Goal: Information Seeking & Learning: Learn about a topic

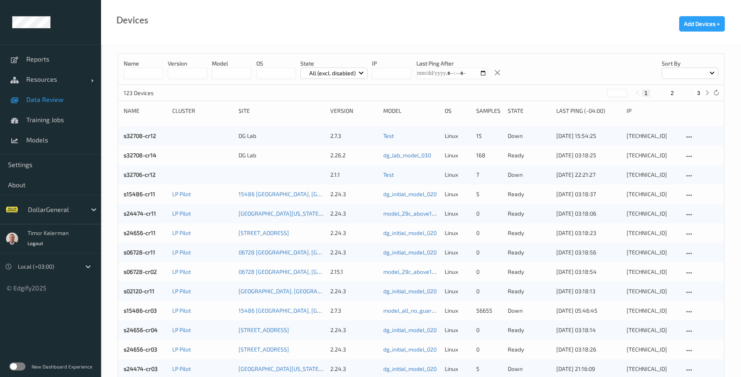
click at [55, 101] on span "Data Review" at bounding box center [59, 99] width 67 height 8
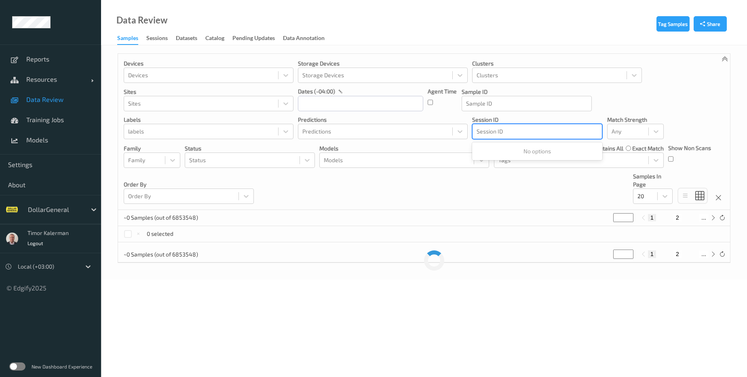
click at [492, 137] on div "Session ID" at bounding box center [537, 131] width 129 height 13
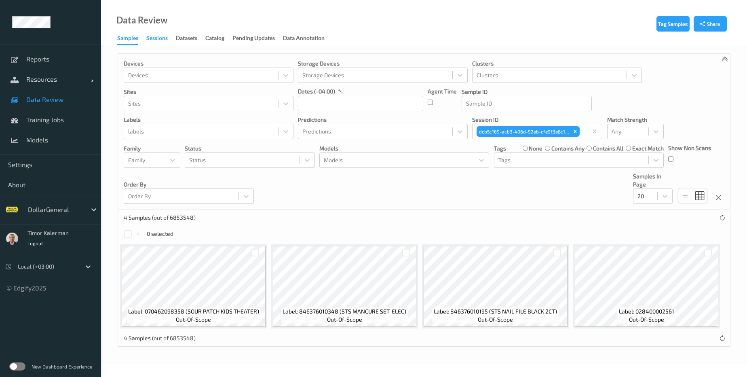
click at [157, 40] on div "Sessions" at bounding box center [156, 39] width 21 height 10
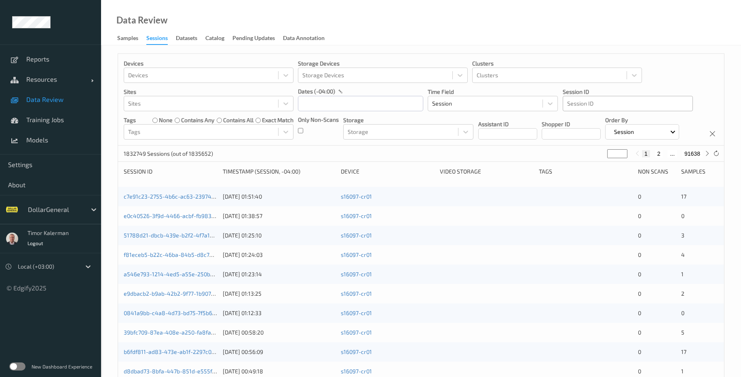
click at [587, 103] on div at bounding box center [627, 104] width 121 height 10
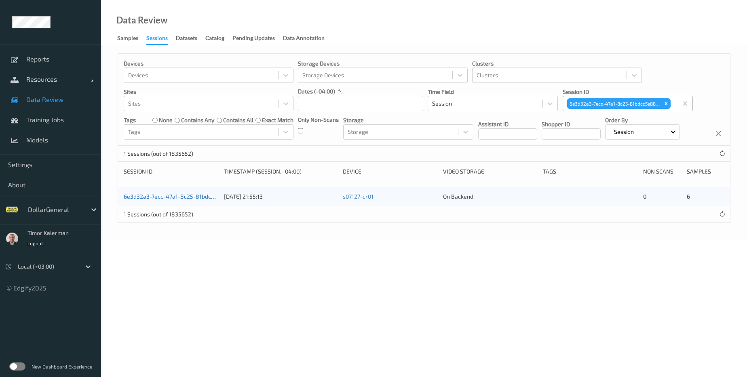
click at [207, 200] on link "6e3d32a3-7ecc-47a1-8c25-81bdcc5e88ed" at bounding box center [179, 196] width 110 height 7
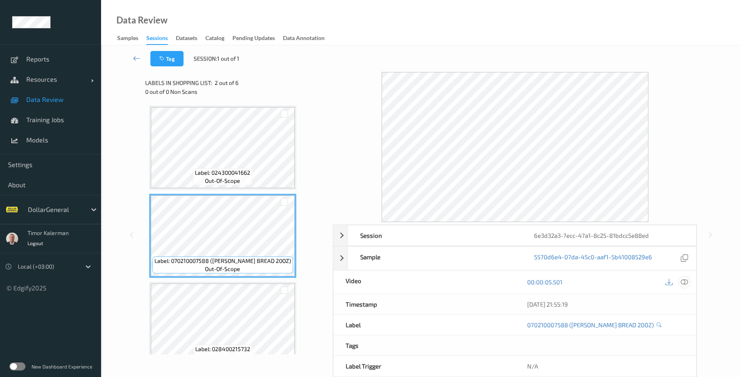
click at [687, 281] on icon at bounding box center [684, 281] width 7 height 7
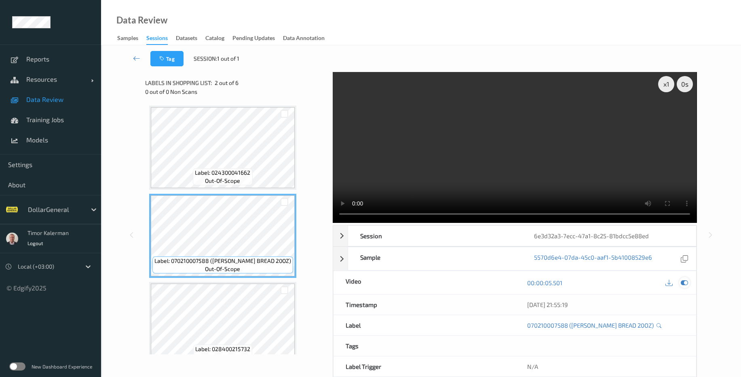
click at [684, 284] on icon at bounding box center [684, 282] width 7 height 7
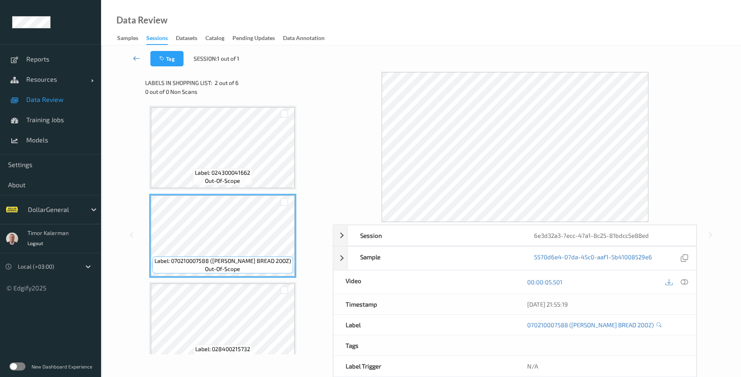
click at [135, 60] on icon at bounding box center [136, 58] width 7 height 8
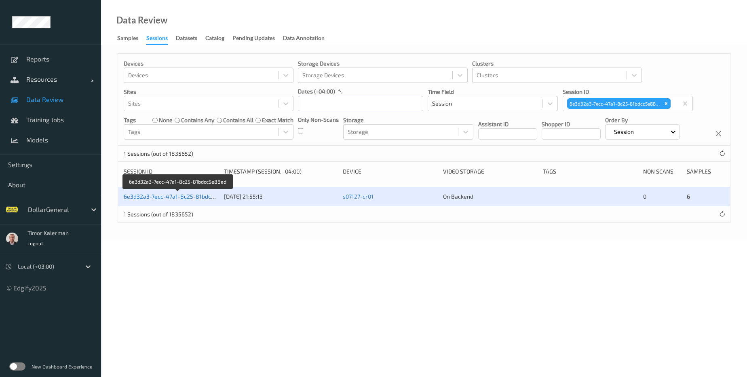
click at [195, 200] on link "6e3d32a3-7ecc-47a1-8c25-81bdcc5e88ed" at bounding box center [179, 196] width 110 height 7
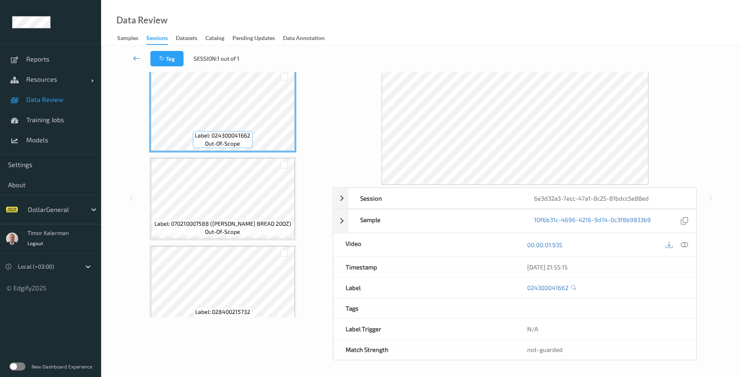
click at [139, 57] on icon at bounding box center [136, 58] width 7 height 8
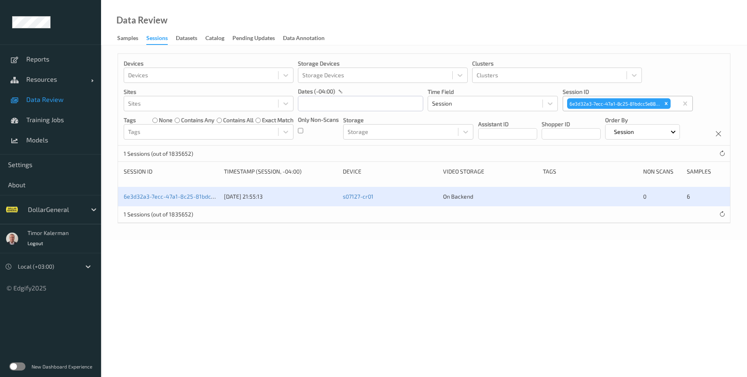
click at [673, 105] on input "text" at bounding box center [672, 103] width 1 height 8
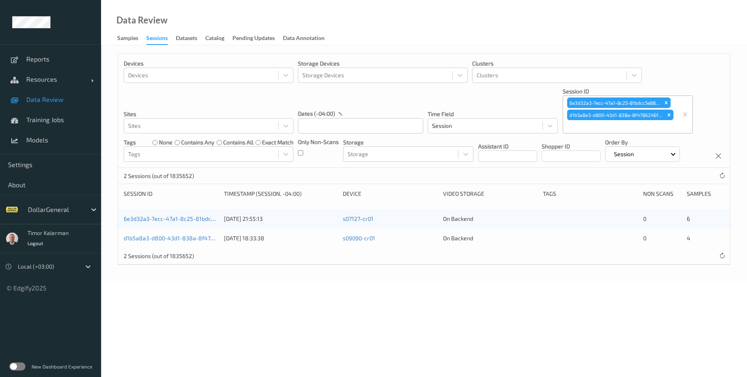
click at [185, 242] on div "d1b5a8a3-d800-43d1-838a-8f4786246f06" at bounding box center [171, 238] width 95 height 8
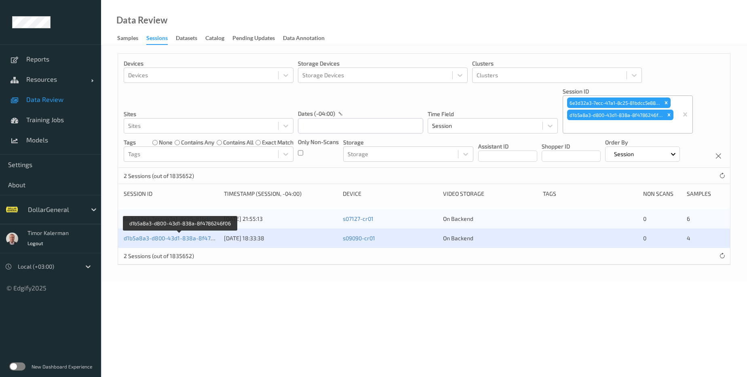
click at [185, 242] on div "d1b5a8a3-d800-43d1-838a-8f4786246f06" at bounding box center [171, 238] width 95 height 8
click at [188, 241] on link "d1b5a8a3-d800-43d1-838a-8f4786246f06" at bounding box center [180, 238] width 112 height 7
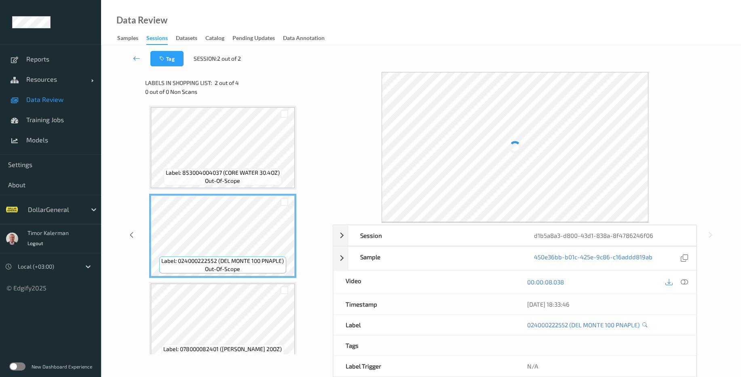
click at [235, 283] on div "Label: 078000082401 (DR PEPPER 20OZ) out-of-scope" at bounding box center [222, 324] width 147 height 84
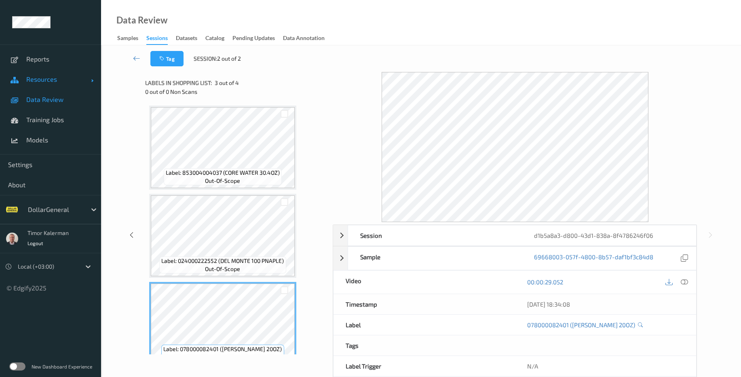
click at [55, 85] on link "Resources" at bounding box center [50, 79] width 101 height 20
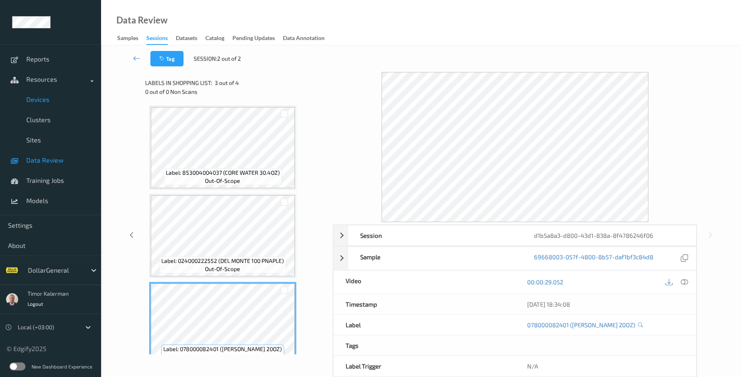
click at [48, 106] on link "Devices" at bounding box center [50, 99] width 101 height 20
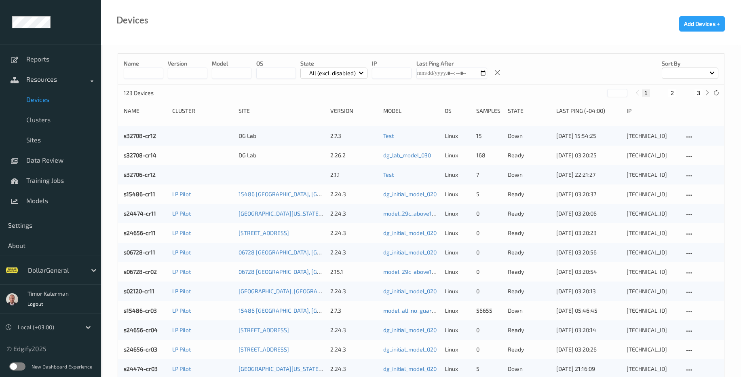
click at [147, 68] on input at bounding box center [144, 73] width 40 height 11
type input "*******"
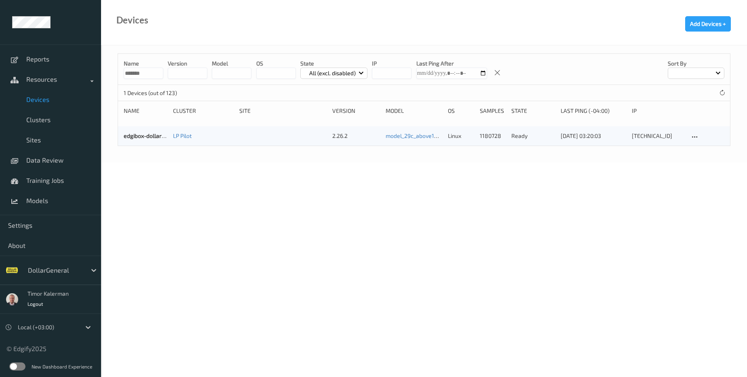
click at [299, 213] on body "Reports Resources Devices Clusters Sites Data Review Training Jobs Models Setti…" at bounding box center [373, 188] width 747 height 377
click at [135, 142] on div "edgibox-dollargeneral LP Pilot 2.26.2 model_29c_above150_same_other linux 11807…" at bounding box center [424, 135] width 612 height 19
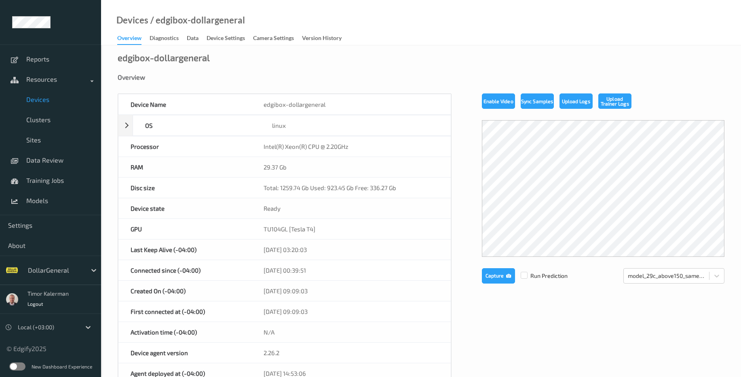
click at [223, 45] on div "Devices / edgibox-dollargeneral Overview Diagnostics Data Device Settings Camer…" at bounding box center [421, 22] width 640 height 45
click at [228, 42] on div "Device Settings" at bounding box center [226, 39] width 38 height 10
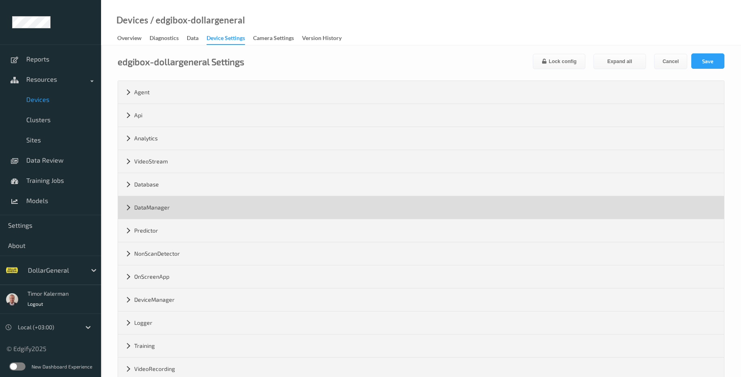
click at [180, 214] on div "DataManager" at bounding box center [421, 207] width 606 height 23
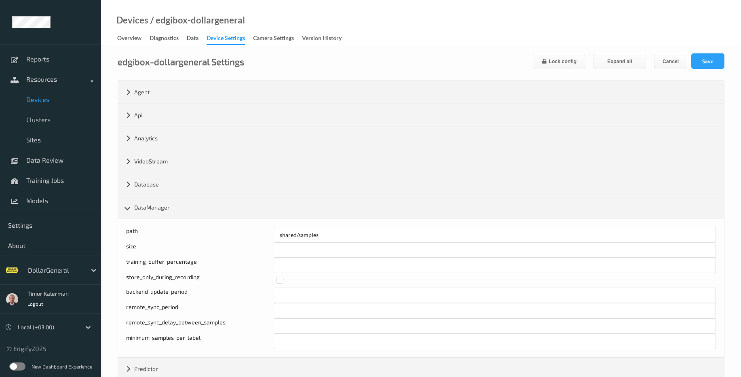
click at [55, 106] on link "Devices" at bounding box center [50, 99] width 101 height 20
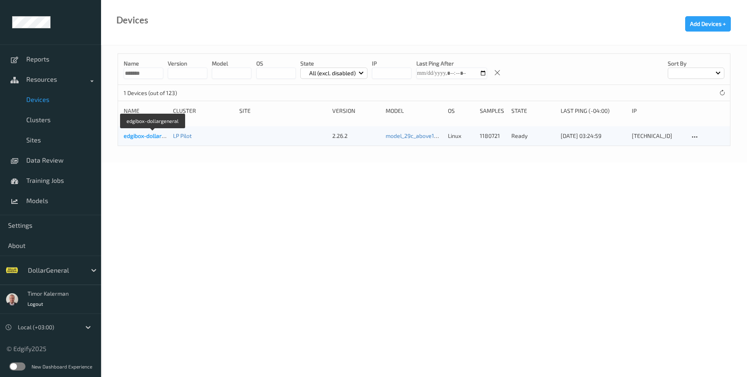
click at [154, 139] on link "edgibox-dollargeneral" at bounding box center [153, 135] width 58 height 7
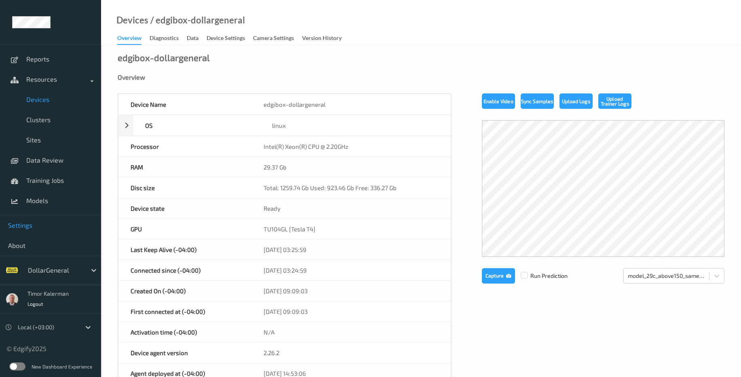
click at [31, 227] on span "Settings" at bounding box center [50, 225] width 85 height 8
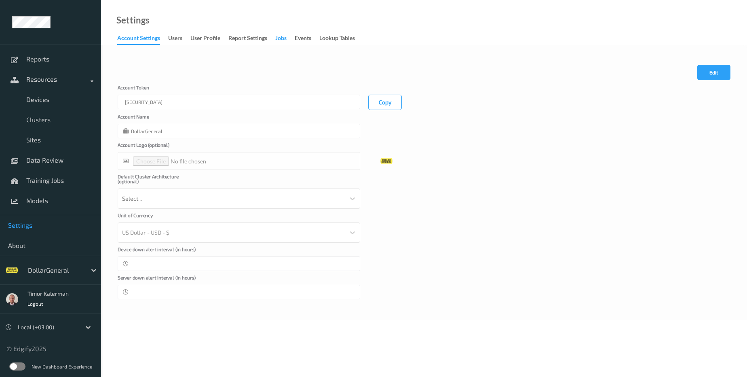
click at [284, 38] on div "Jobs" at bounding box center [280, 39] width 11 height 10
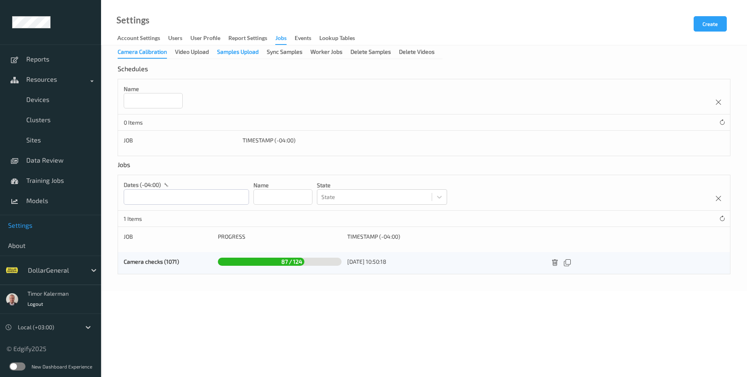
click at [218, 53] on div "Samples Upload" at bounding box center [238, 53] width 42 height 10
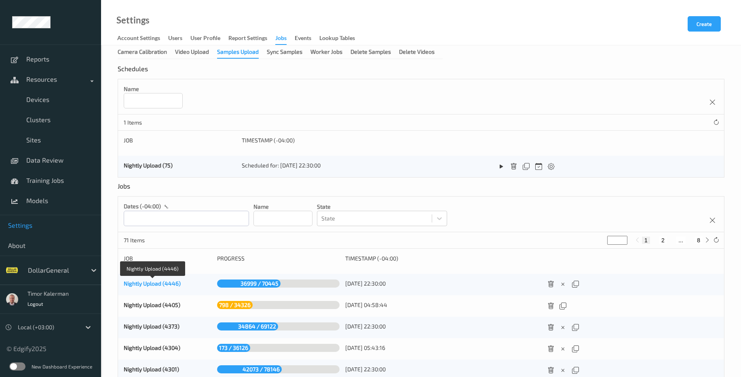
click at [167, 281] on link "Nightly Upload (4446)" at bounding box center [152, 283] width 57 height 7
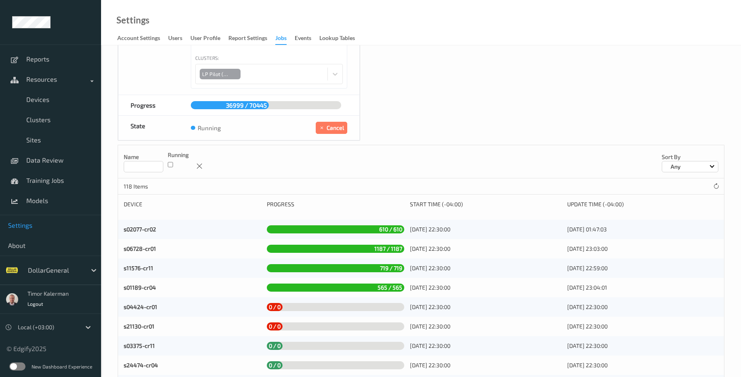
scroll to position [49, 0]
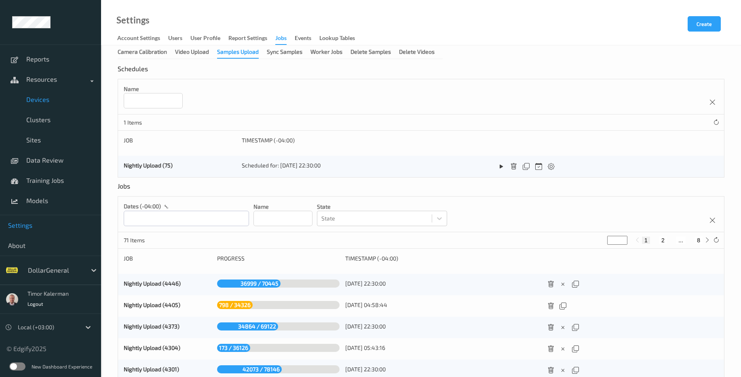
click at [53, 103] on span "Devices" at bounding box center [59, 99] width 67 height 8
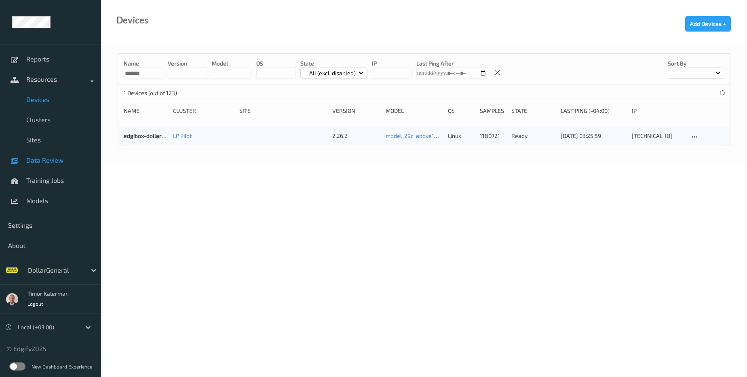
click at [37, 161] on span "Data Review" at bounding box center [59, 160] width 67 height 8
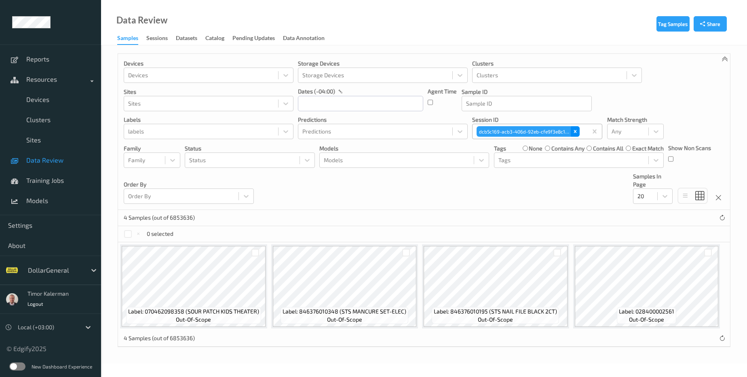
click at [574, 130] on icon "Remove dcb5c169-acb3-406d-92eb-cfe9f3e8c15a" at bounding box center [576, 132] width 6 height 6
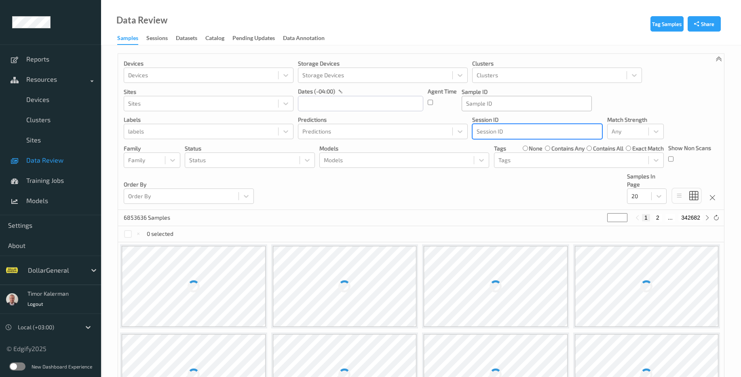
click at [525, 106] on div at bounding box center [526, 104] width 121 height 10
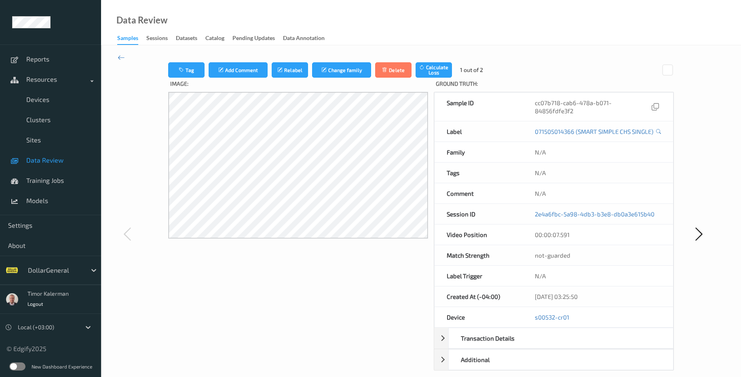
click at [125, 61] on div "Tag Add Comment Relabel Change family Delete Calculate Loss 1 out of 2 Image: G…" at bounding box center [421, 233] width 640 height 377
click at [125, 54] on icon at bounding box center [121, 57] width 7 height 9
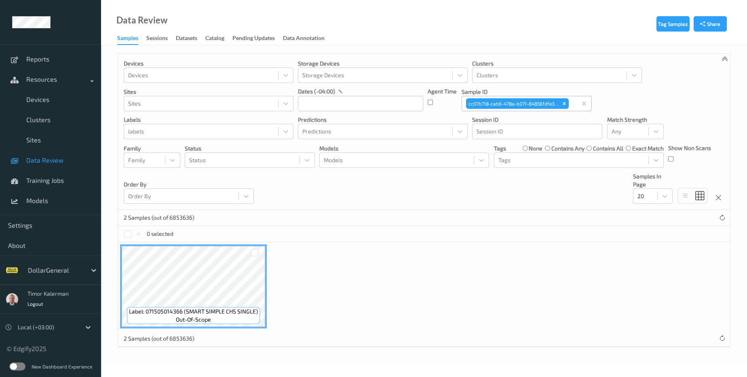
click at [571, 104] on input "text" at bounding box center [571, 103] width 1 height 8
paste input "5be09b75-c065-422a-b72e-96d8da93d20f.jpeg"
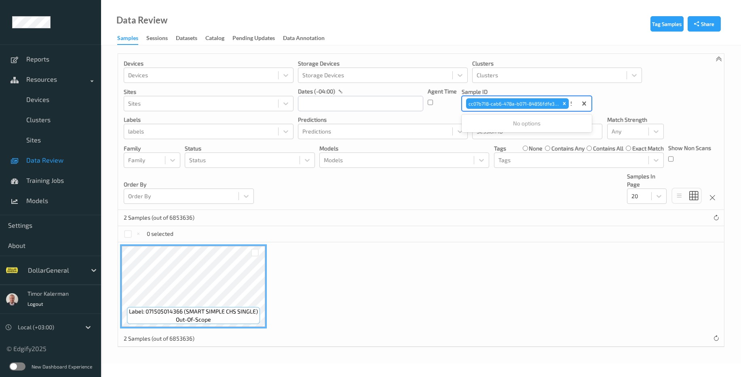
scroll to position [0, 13]
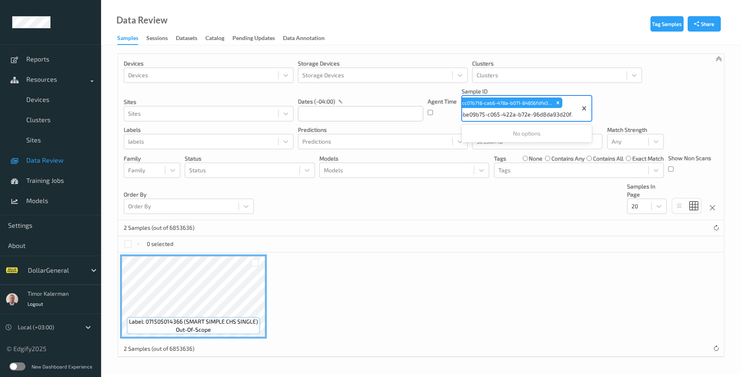
type input "5be09b75-c065-422a-b72e-96d8da93d20f"
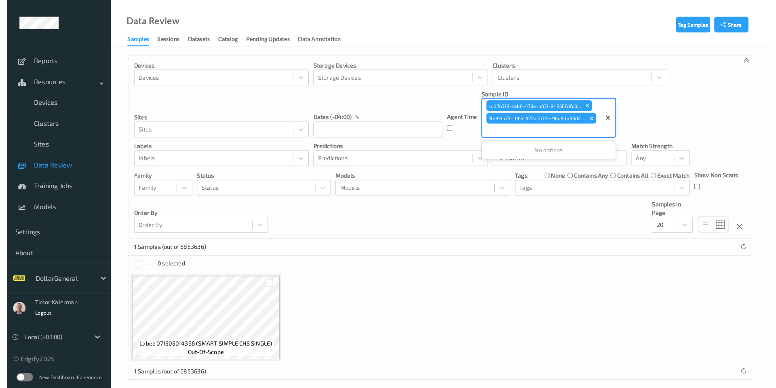
scroll to position [0, 0]
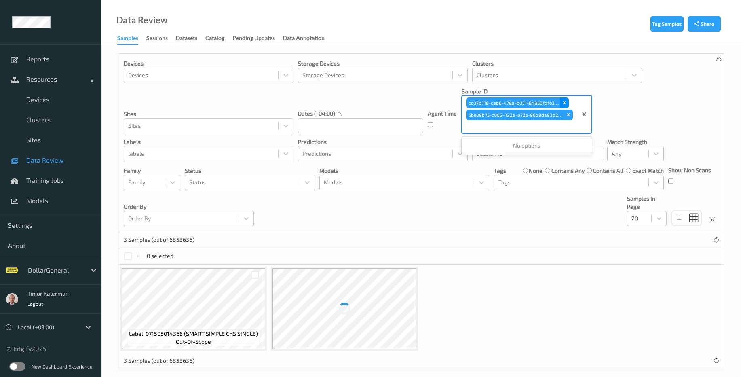
click at [564, 107] on div "Remove cc07b718-cab6-478a-b071-84856fdfe3f2" at bounding box center [564, 102] width 9 height 11
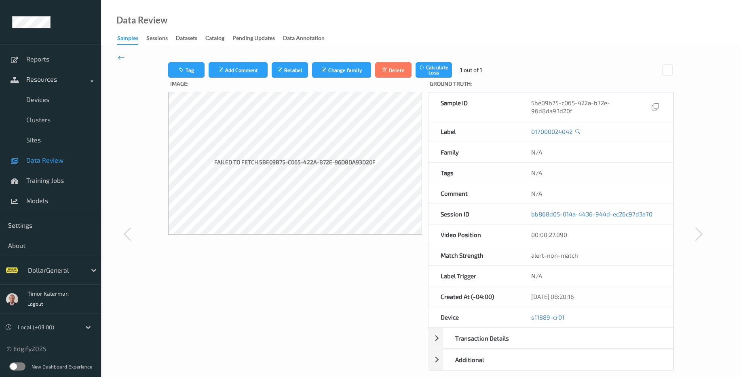
click at [268, 162] on label "Failed to fetch 5be09b75-c065-422a-b72e-96d8da93d20f" at bounding box center [294, 163] width 165 height 14
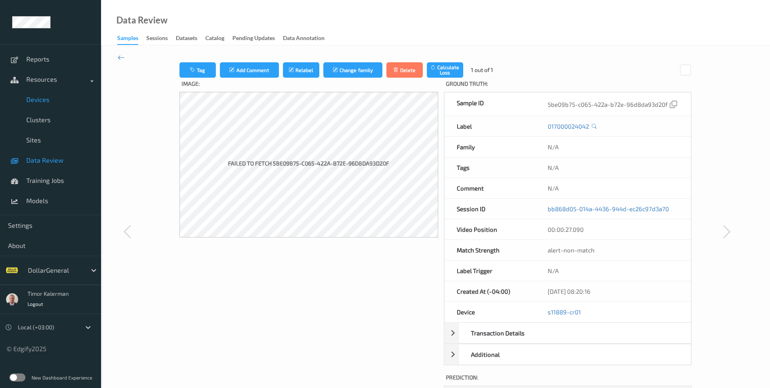
click at [53, 103] on span "Devices" at bounding box center [59, 99] width 67 height 8
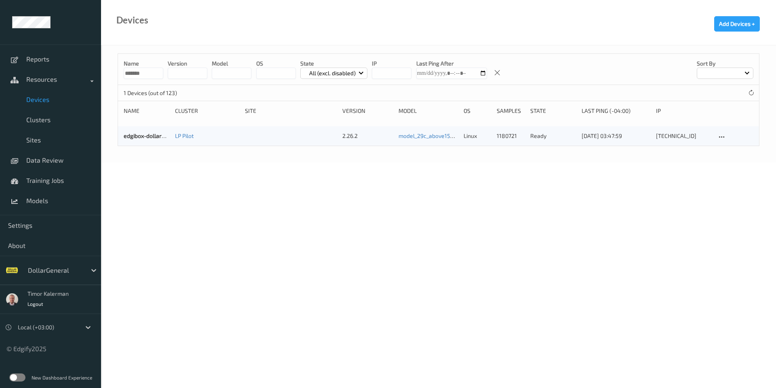
click at [152, 77] on input "*******" at bounding box center [144, 73] width 40 height 11
click at [154, 75] on input "*******" at bounding box center [144, 73] width 40 height 11
paste input "**********"
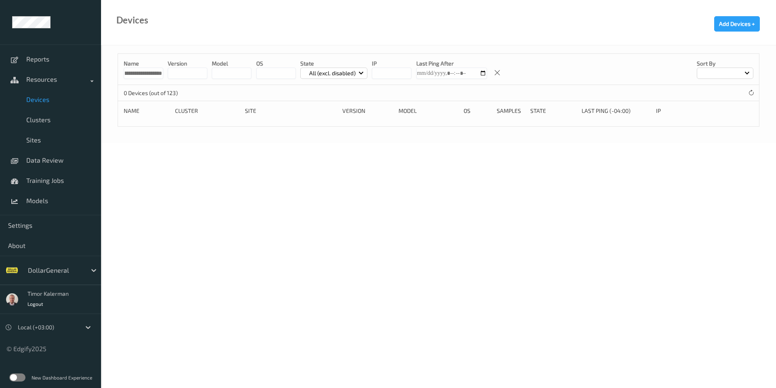
paste input
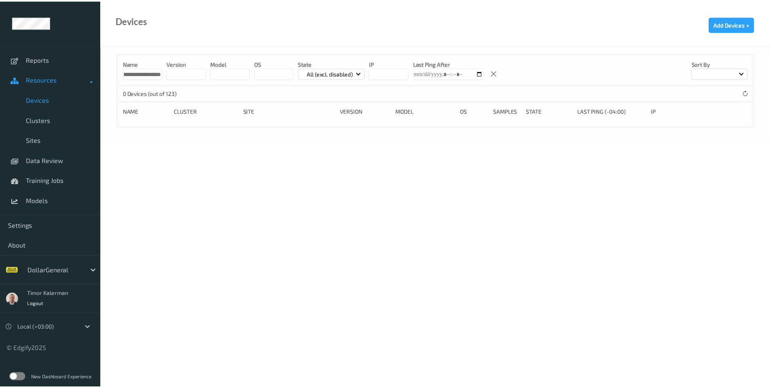
scroll to position [0, 0]
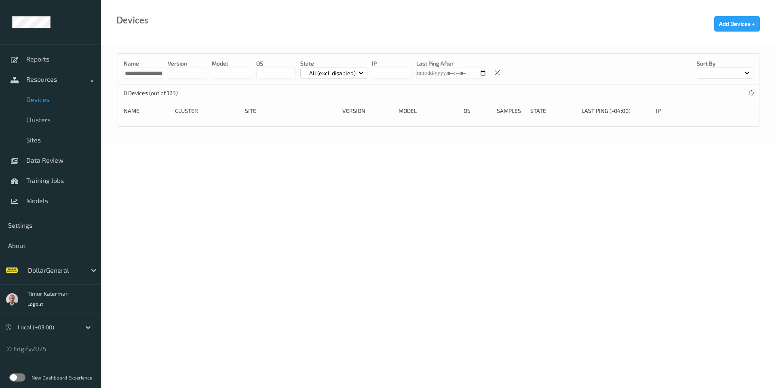
click at [145, 76] on input "**********" at bounding box center [144, 73] width 40 height 11
paste input
type input "***"
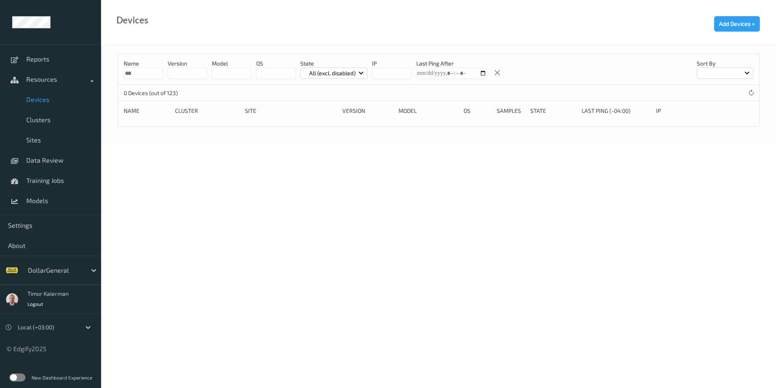
click at [168, 68] on input "string" at bounding box center [188, 73] width 40 height 11
click at [158, 71] on input "***" at bounding box center [144, 73] width 40 height 11
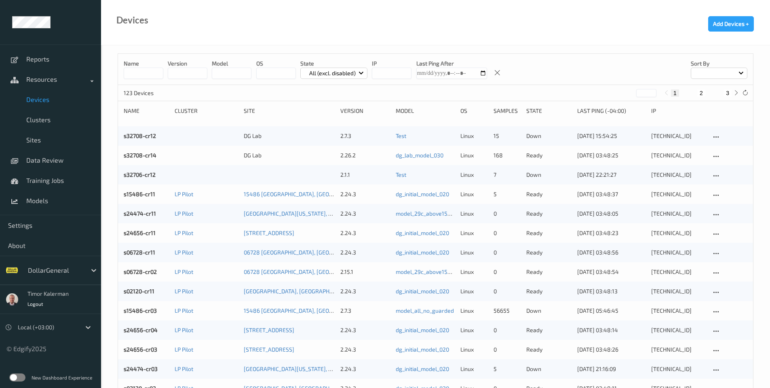
click at [146, 195] on link "s15486-cr11" at bounding box center [140, 193] width 32 height 7
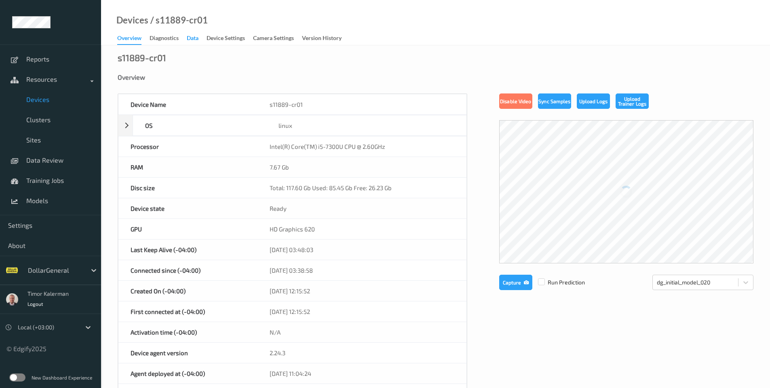
click at [196, 38] on div "Data" at bounding box center [193, 39] width 12 height 10
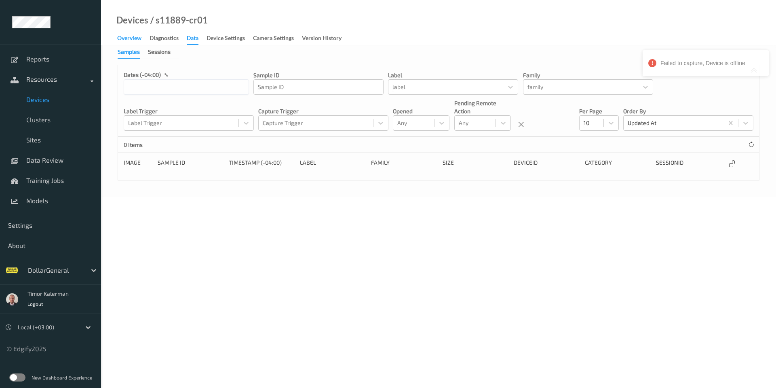
click at [133, 40] on div "Overview" at bounding box center [129, 39] width 24 height 10
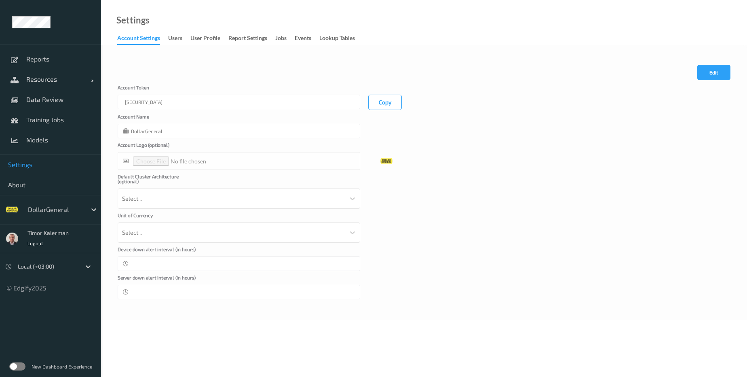
type input "DollarGeneral"
type input "**"
type input "*"
click at [278, 40] on div "Jobs" at bounding box center [280, 39] width 11 height 10
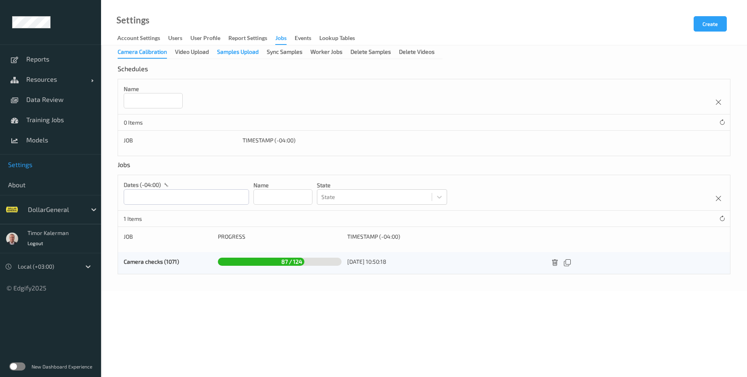
click at [233, 57] on div "Samples Upload" at bounding box center [238, 53] width 42 height 10
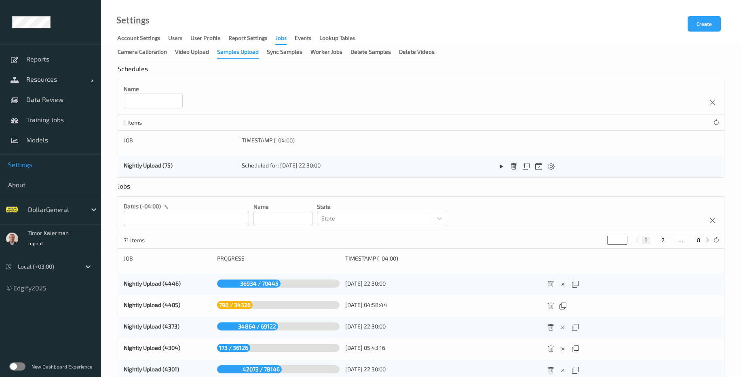
click at [158, 287] on div "Nightly Upload (4446)" at bounding box center [168, 284] width 88 height 10
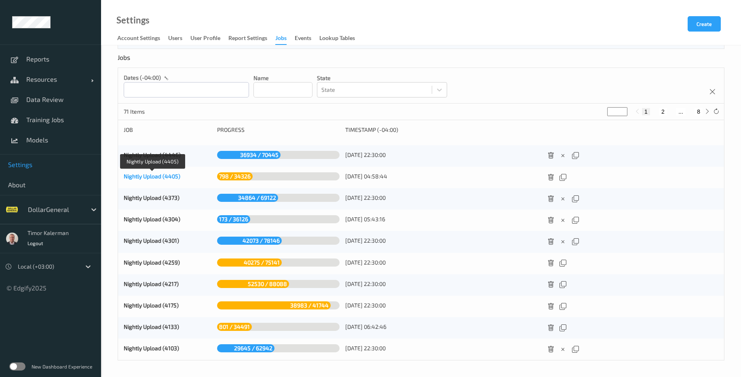
click at [158, 175] on link "Nightly Upload (4405)" at bounding box center [152, 176] width 57 height 7
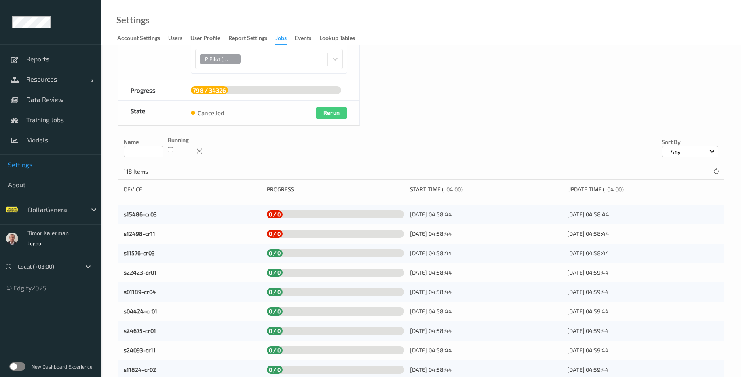
scroll to position [129, 0]
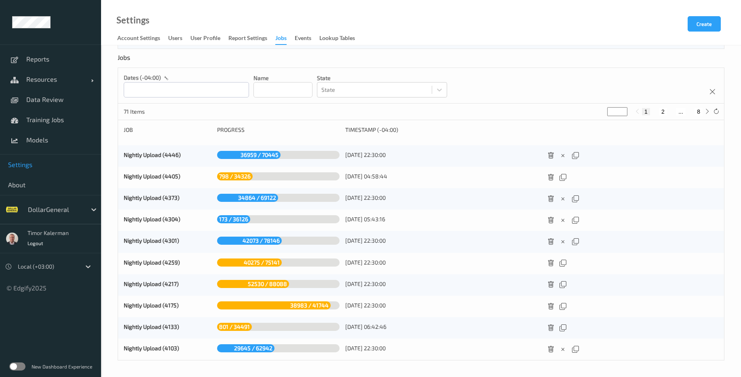
click at [142, 150] on div "Nightly Upload (4446) 36959 / 70445 03/09/2025 22:30:00" at bounding box center [421, 155] width 606 height 21
click at [143, 154] on link "Nightly Upload (4446)" at bounding box center [152, 154] width 57 height 7
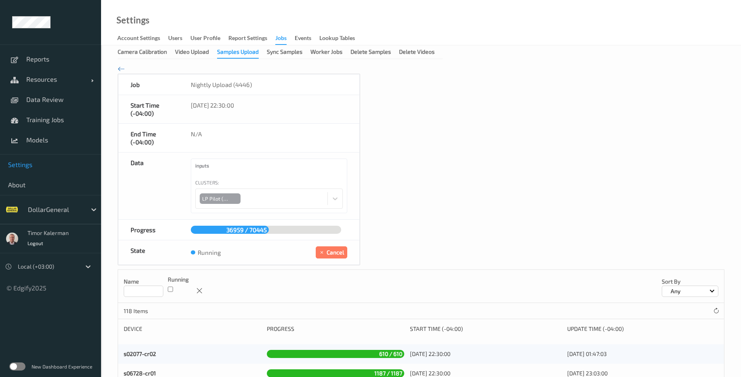
click at [123, 69] on icon at bounding box center [121, 68] width 7 height 9
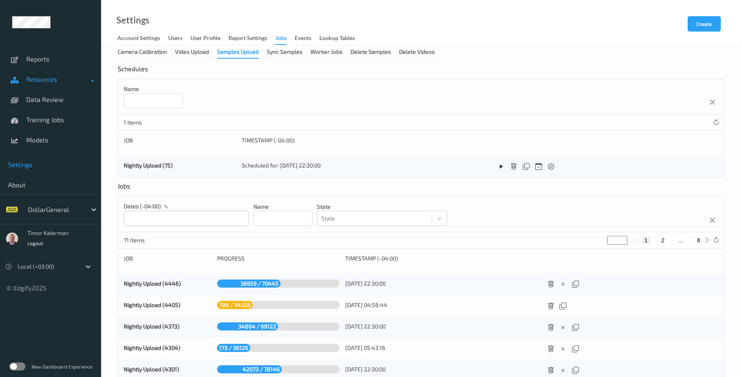
click at [59, 79] on span "Resources" at bounding box center [58, 79] width 65 height 8
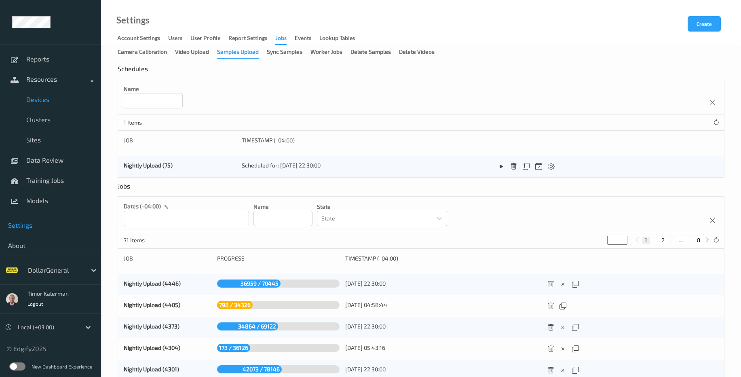
click at [58, 99] on span "Devices" at bounding box center [59, 99] width 67 height 8
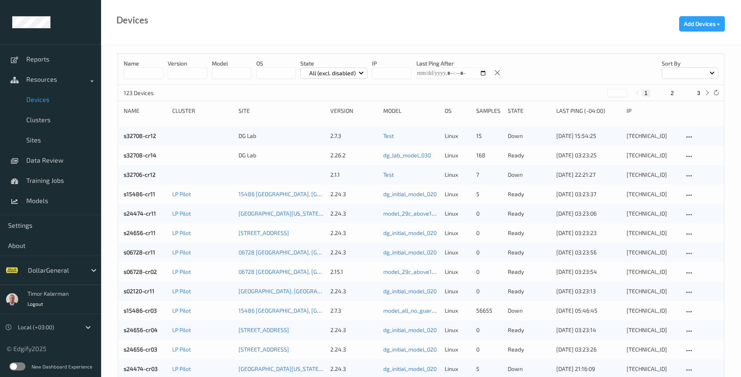
click at [139, 75] on input at bounding box center [144, 73] width 40 height 11
type input "*******"
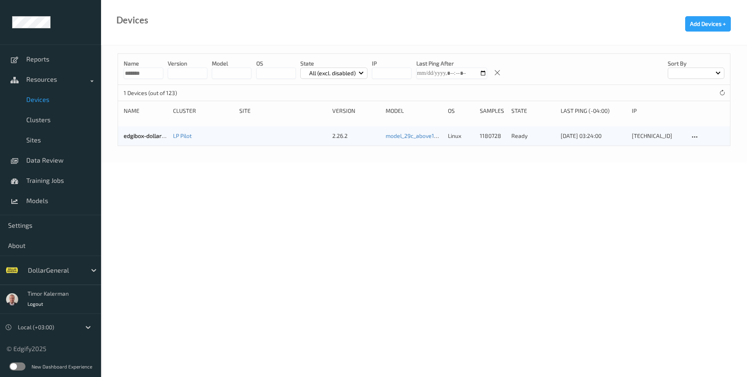
click at [314, 249] on body "Reports Resources Devices Clusters Sites Data Review Training Jobs Models Setti…" at bounding box center [373, 188] width 747 height 377
click at [148, 138] on link "edgibox-dollargeneral" at bounding box center [153, 135] width 58 height 7
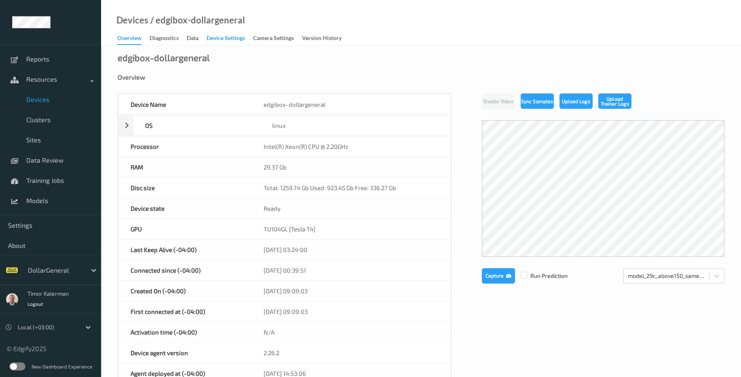
click at [229, 38] on div "Device Settings" at bounding box center [226, 39] width 38 height 10
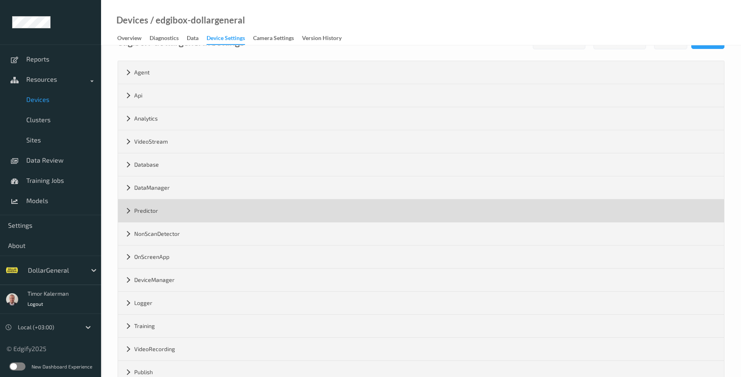
scroll to position [89, 0]
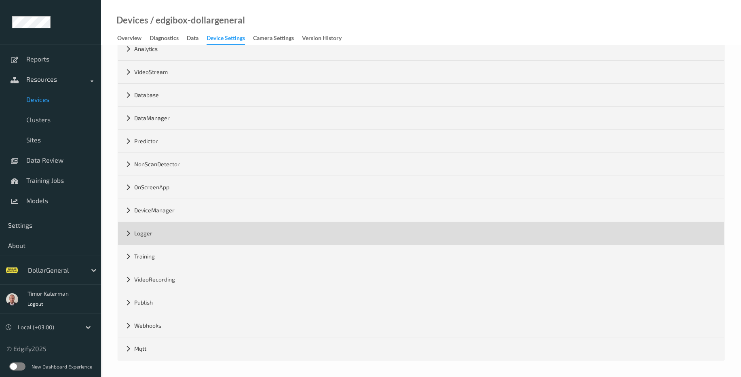
click at [144, 235] on div "Logger" at bounding box center [421, 233] width 606 height 23
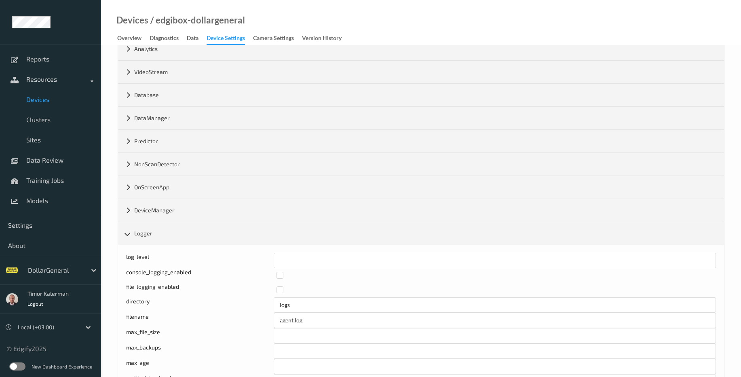
scroll to position [242, 0]
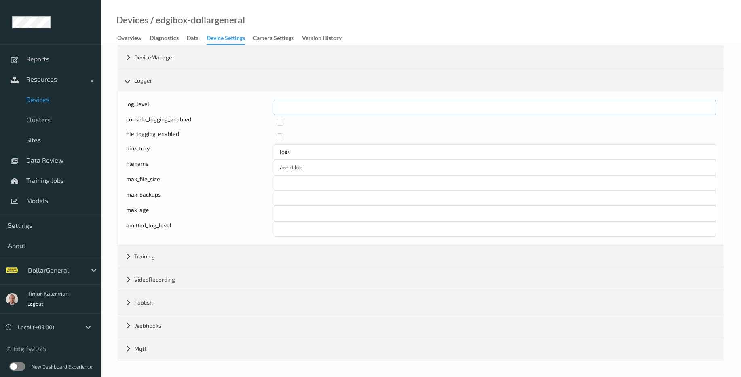
click at [304, 112] on input "*" at bounding box center [495, 107] width 442 height 15
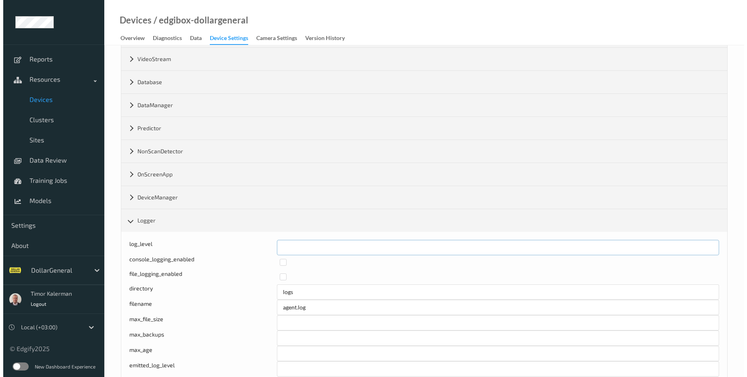
scroll to position [0, 0]
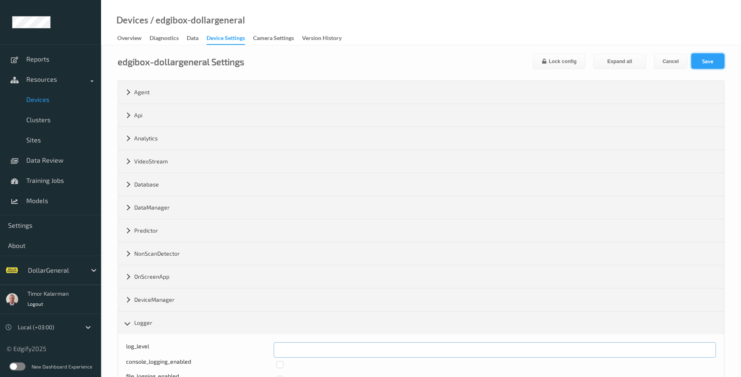
type input "*"
click at [696, 63] on button "Save" at bounding box center [707, 60] width 33 height 15
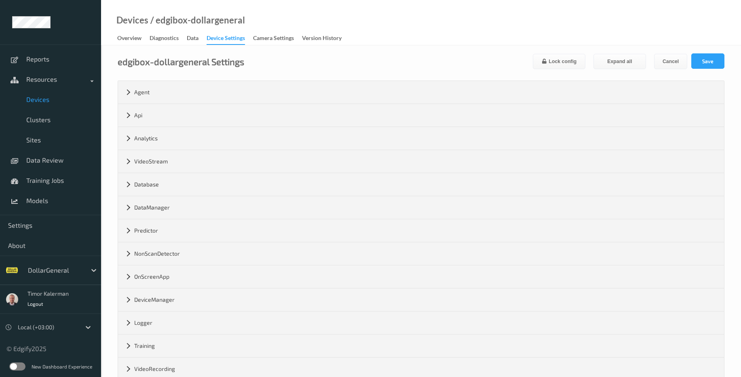
click at [47, 100] on span "Devices" at bounding box center [59, 99] width 67 height 8
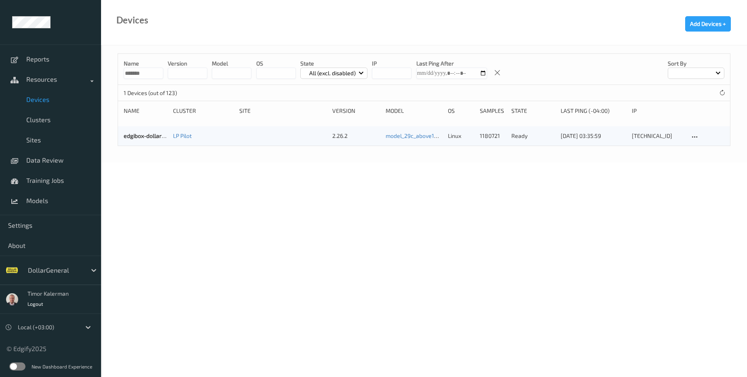
click at [156, 138] on link "edgibox-dollargeneral" at bounding box center [153, 135] width 58 height 7
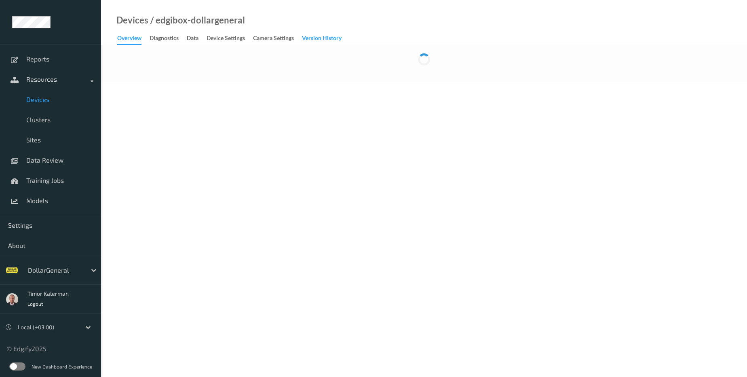
click at [312, 40] on div "Version History" at bounding box center [322, 39] width 40 height 10
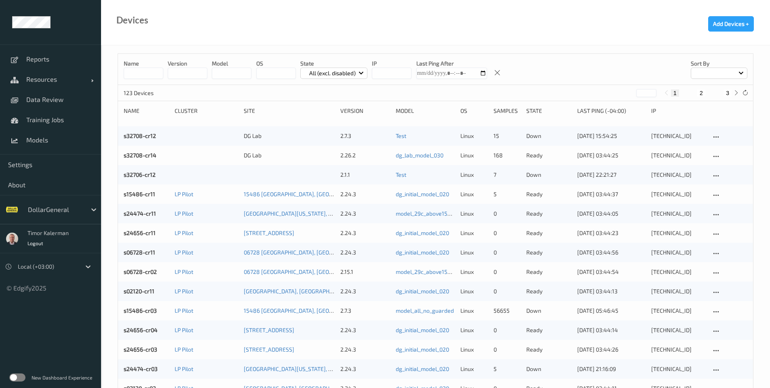
click at [157, 75] on input at bounding box center [144, 73] width 40 height 11
type input "*******"
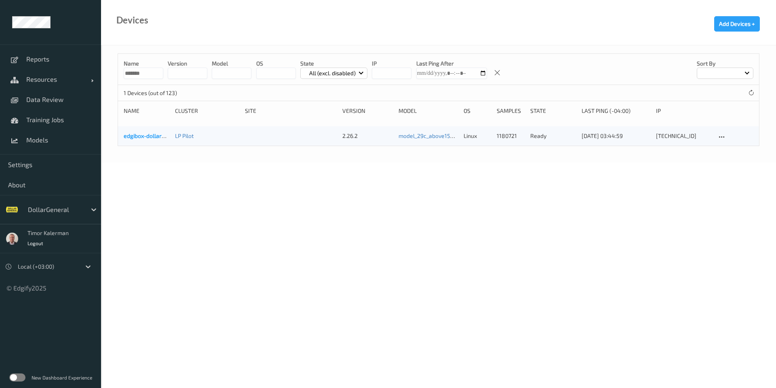
click at [153, 137] on link "edgibox-dollargeneral" at bounding box center [153, 135] width 58 height 7
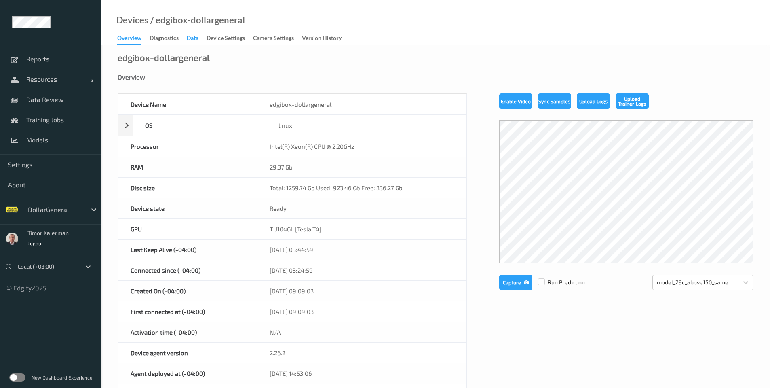
click at [192, 39] on div "Data" at bounding box center [193, 39] width 12 height 10
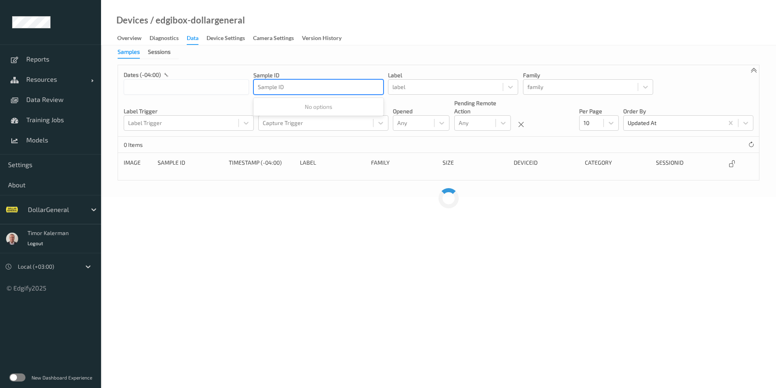
click at [337, 87] on div at bounding box center [318, 87] width 121 height 10
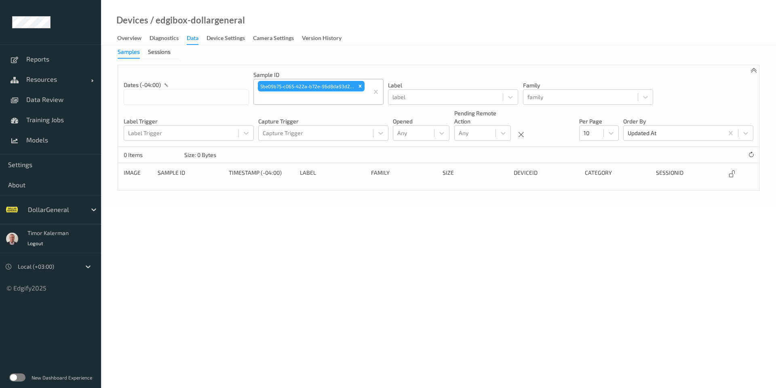
click at [19, 381] on div "New Dashboard Experience" at bounding box center [50, 377] width 101 height 21
click at [21, 379] on label at bounding box center [17, 377] width 16 height 8
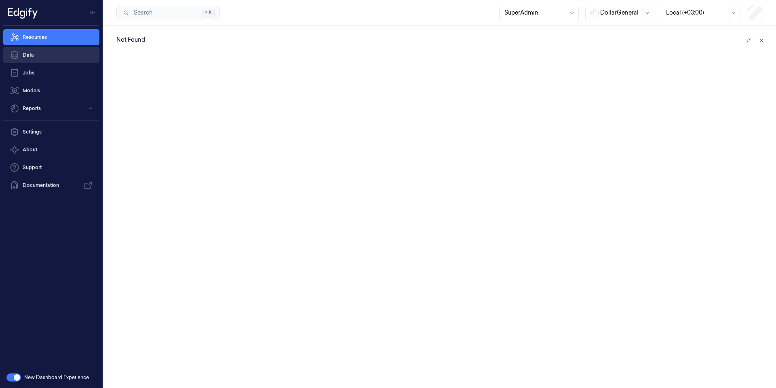
click at [49, 53] on link "Data" at bounding box center [51, 55] width 96 height 16
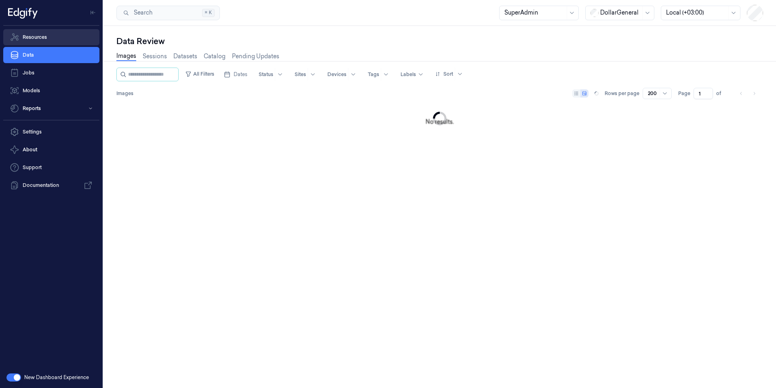
click at [45, 37] on link "Resources" at bounding box center [51, 37] width 96 height 16
click at [45, 42] on link "Resources" at bounding box center [51, 37] width 96 height 16
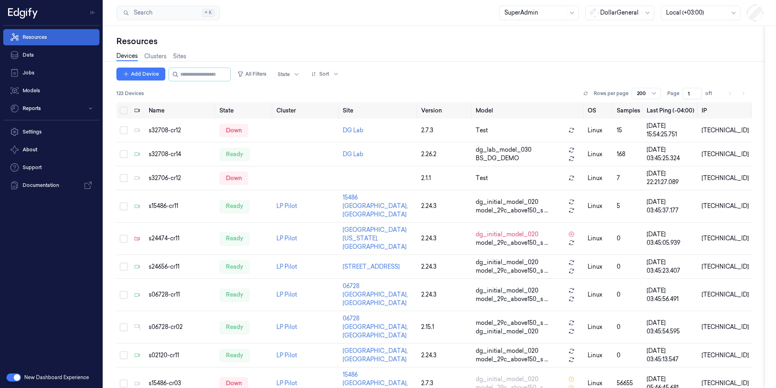
click at [46, 38] on link "Resources" at bounding box center [51, 37] width 96 height 16
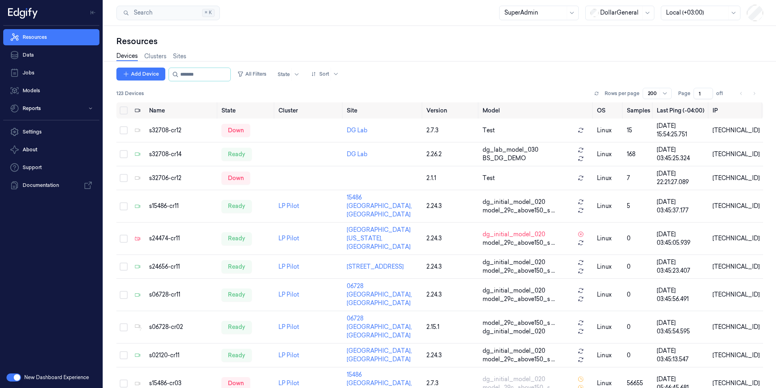
type input "*******"
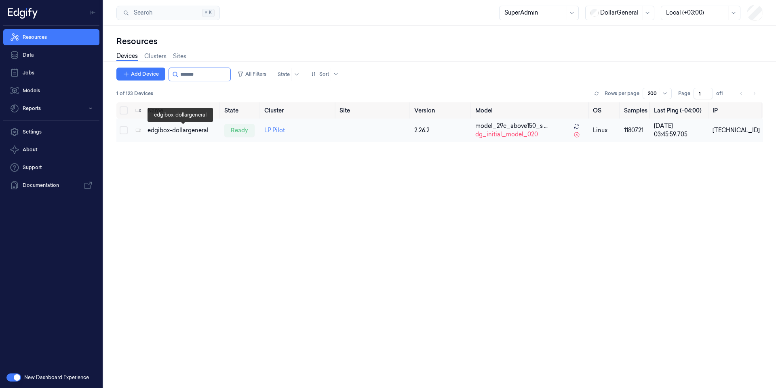
click at [183, 131] on div "edgibox-dollargeneral" at bounding box center [183, 130] width 70 height 8
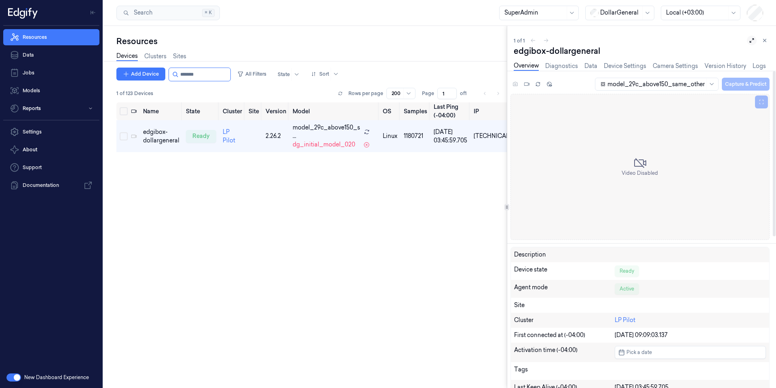
click at [753, 42] on icon at bounding box center [752, 41] width 6 height 6
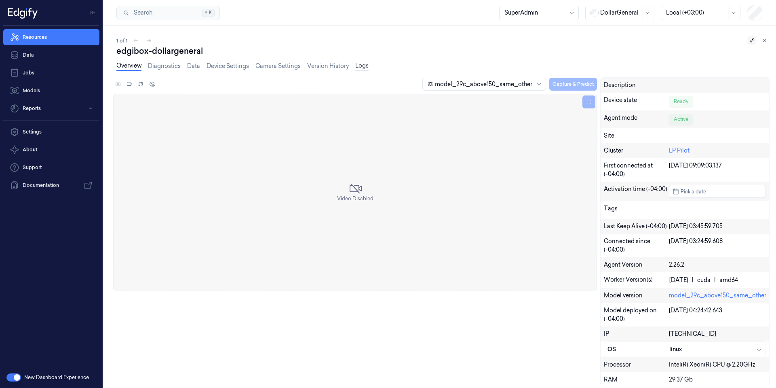
click at [358, 64] on link "Logs" at bounding box center [361, 65] width 13 height 9
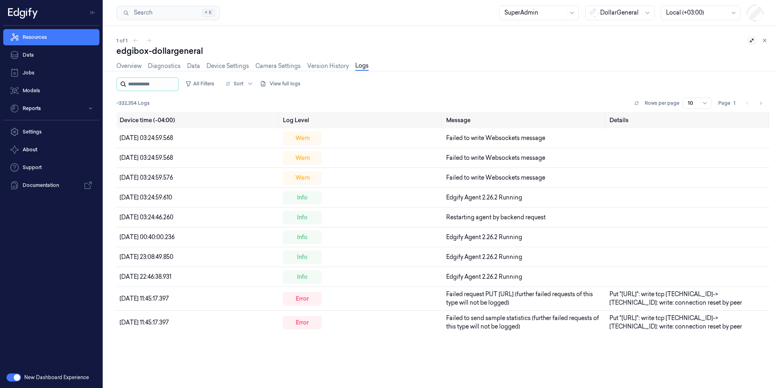
click at [166, 88] on input "string" at bounding box center [152, 84] width 49 height 13
paste input "**********"
type input "**********"
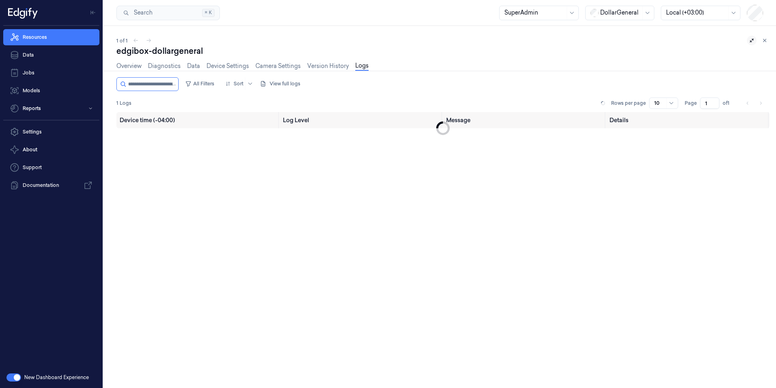
click at [170, 76] on div "Overview Diagnostics Data Device Settings Camera Settings Version History Logs" at bounding box center [242, 67] width 252 height 21
click at [165, 85] on input "string" at bounding box center [152, 84] width 49 height 13
click at [209, 84] on button "All Filters" at bounding box center [200, 83] width 36 height 13
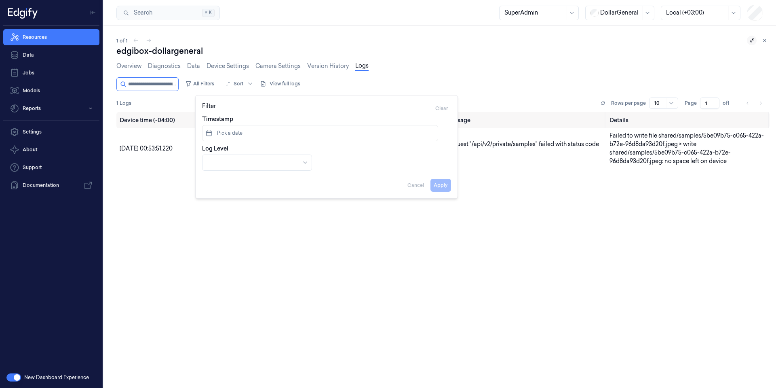
click at [564, 227] on div "Device time (-04:00) Log Level Message Details 26/07/2025 00:53:51.220 error Re…" at bounding box center [442, 246] width 653 height 269
click at [127, 67] on link "Overview" at bounding box center [128, 65] width 25 height 9
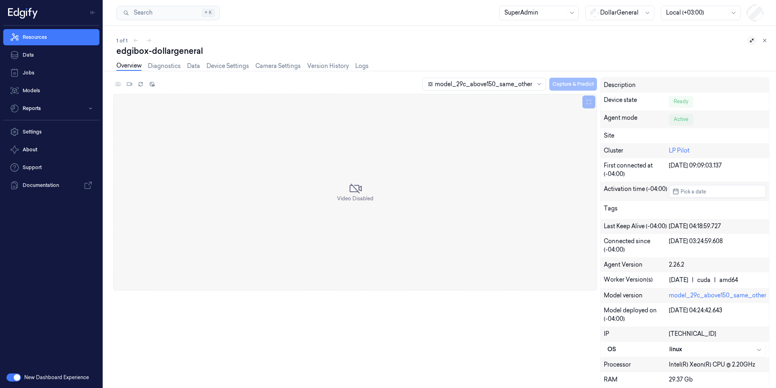
click at [360, 71] on div "model_29c_above150_same_other Capture & Predict Video Disabled Description Devi…" at bounding box center [438, 229] width 676 height 317
click at [362, 67] on link "Logs" at bounding box center [361, 65] width 13 height 9
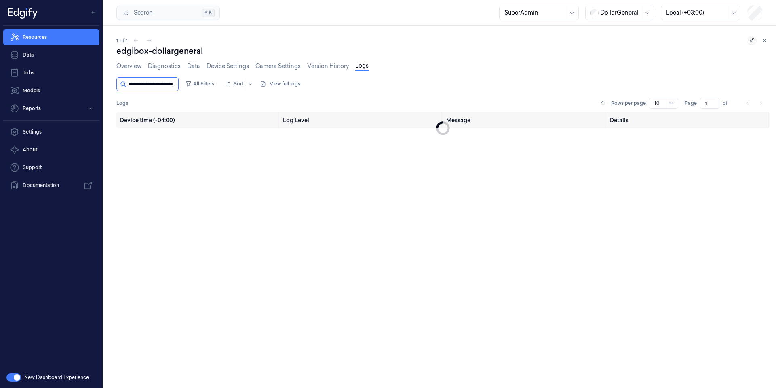
click at [137, 81] on input "string" at bounding box center [152, 84] width 49 height 13
paste input "**********"
type input "**********"
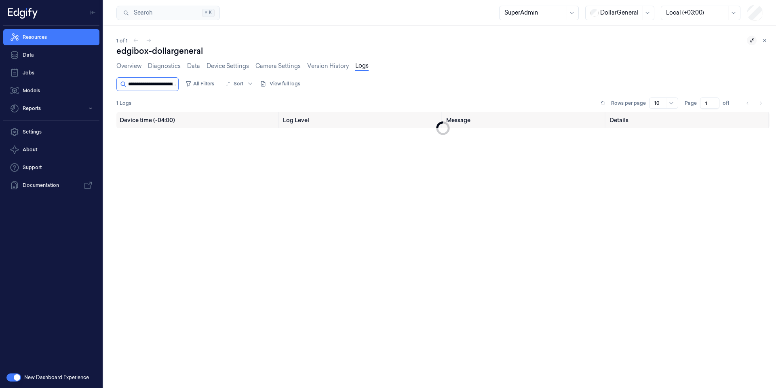
scroll to position [0, 28]
click at [172, 84] on input "string" at bounding box center [152, 84] width 49 height 13
click at [154, 89] on input "string" at bounding box center [152, 84] width 49 height 13
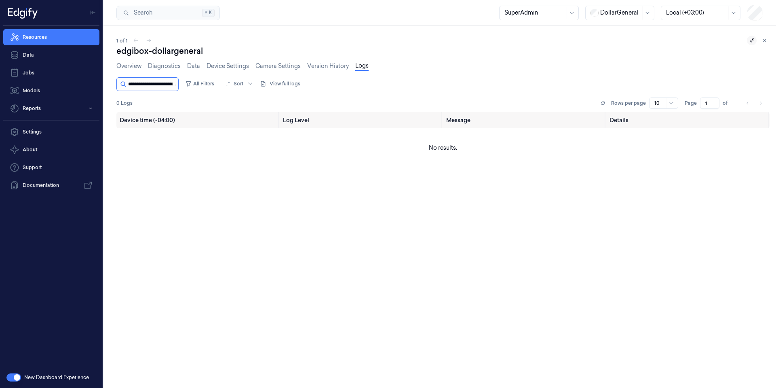
click at [154, 89] on input "string" at bounding box center [152, 84] width 49 height 13
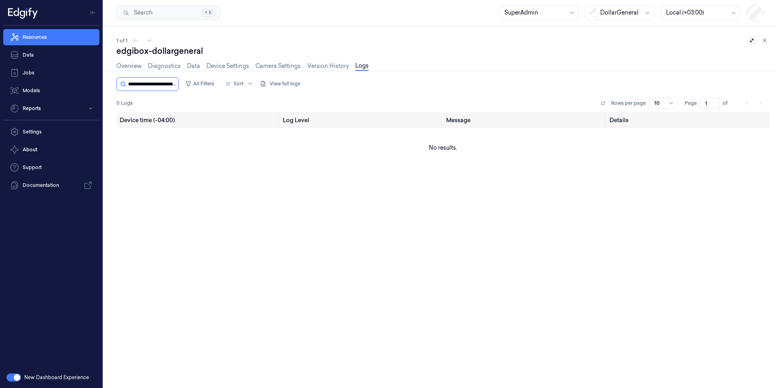
click at [154, 89] on input "string" at bounding box center [152, 84] width 49 height 13
click at [139, 90] on input "string" at bounding box center [152, 84] width 49 height 13
click at [127, 86] on div at bounding box center [147, 84] width 62 height 14
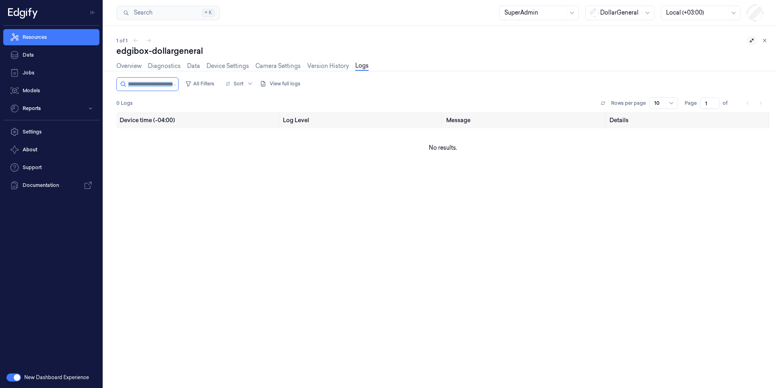
click at [127, 86] on div at bounding box center [147, 84] width 62 height 14
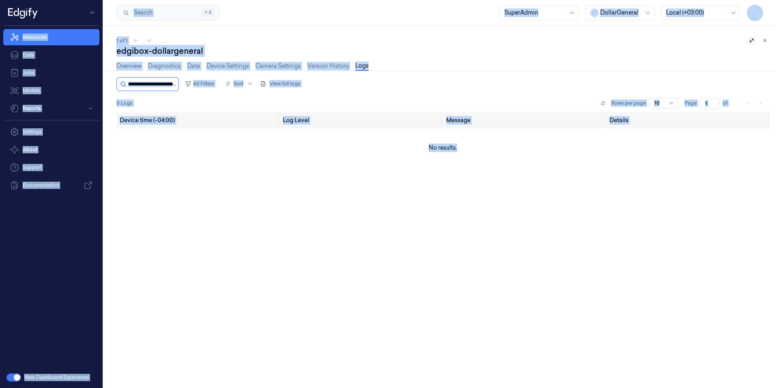
click at [146, 85] on input "string" at bounding box center [152, 84] width 49 height 13
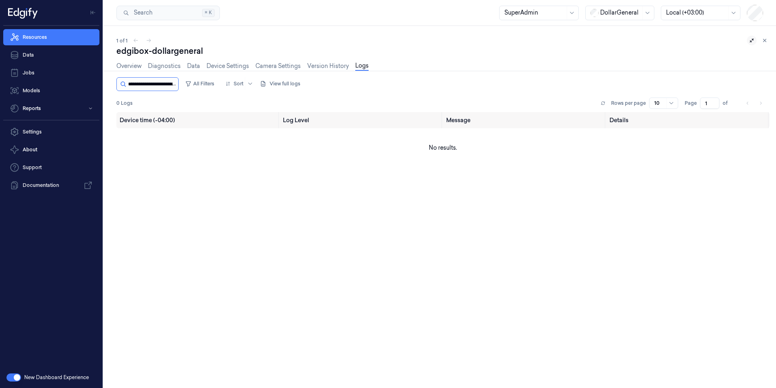
click at [146, 85] on input "string" at bounding box center [152, 84] width 49 height 13
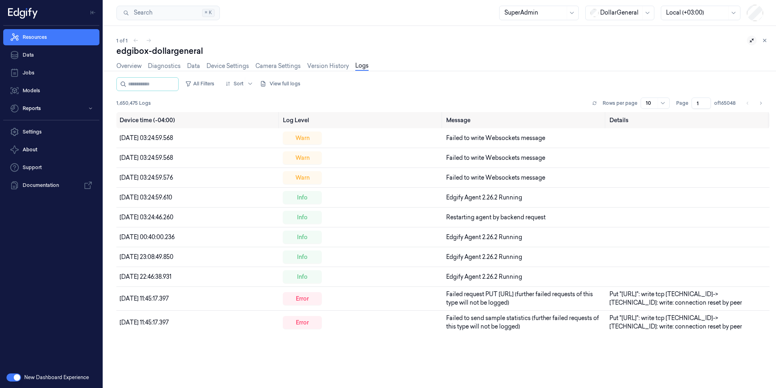
click at [147, 85] on input "string" at bounding box center [152, 84] width 49 height 13
paste input "**********"
type input "**********"
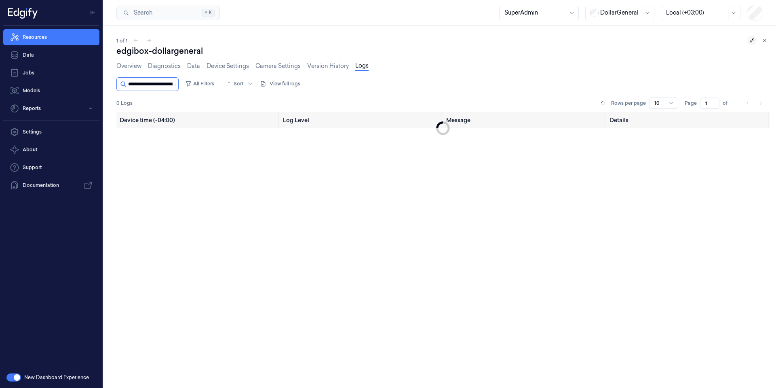
click at [152, 80] on input "string" at bounding box center [152, 84] width 49 height 13
paste input "**********"
type input "**********"
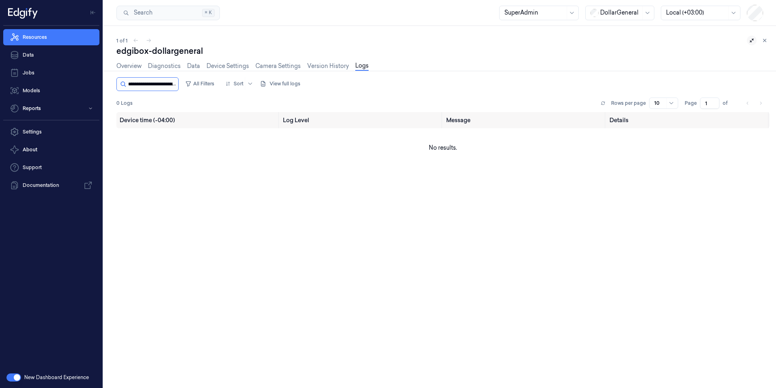
scroll to position [0, 31]
click at [167, 80] on input "string" at bounding box center [152, 84] width 49 height 13
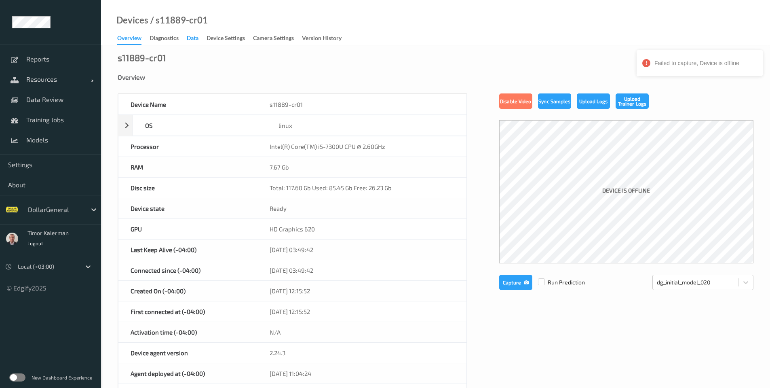
click at [196, 38] on div "Data" at bounding box center [193, 39] width 12 height 10
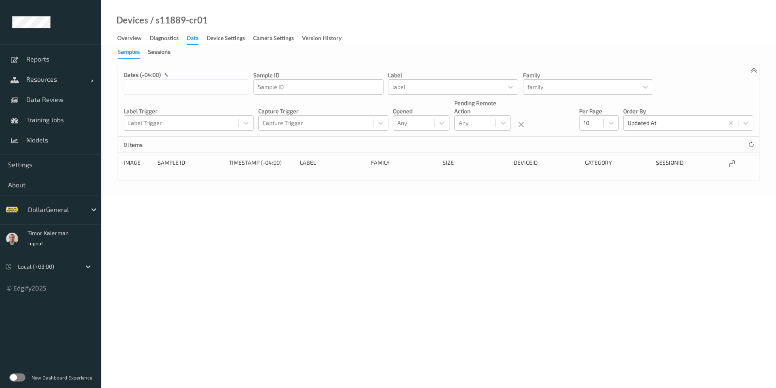
click at [748, 147] on icon at bounding box center [751, 145] width 6 height 6
click at [131, 41] on div "Overview" at bounding box center [129, 39] width 24 height 10
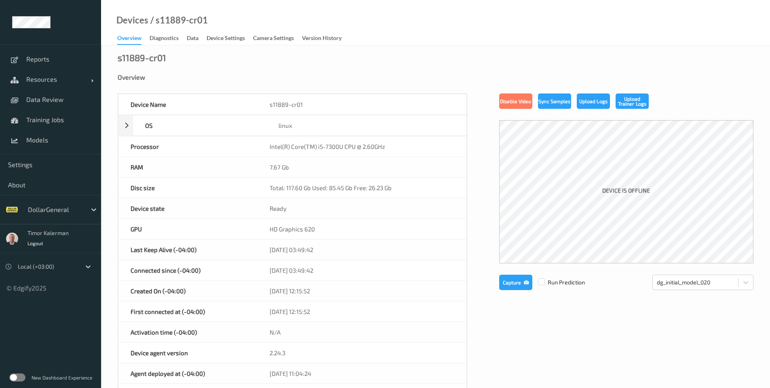
click at [21, 378] on label at bounding box center [17, 377] width 16 height 8
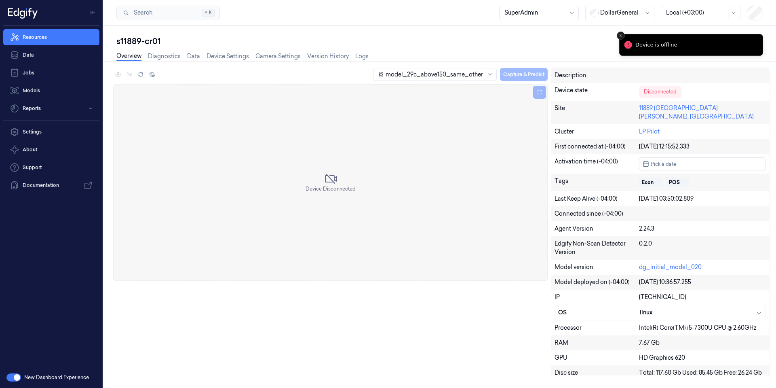
click at [619, 34] on icon "Close toast" at bounding box center [621, 35] width 5 height 5
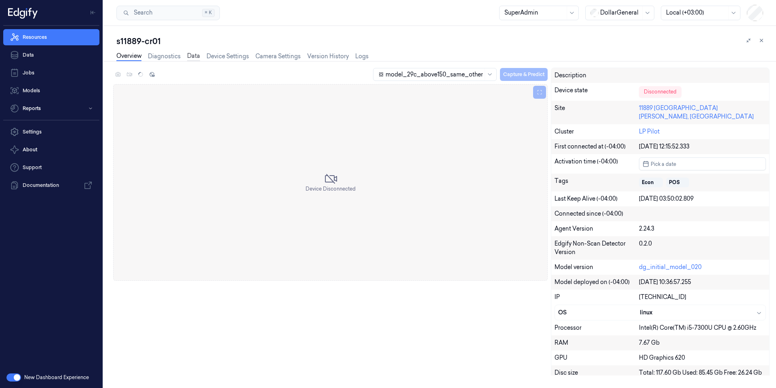
click at [198, 57] on link "Data" at bounding box center [193, 56] width 13 height 9
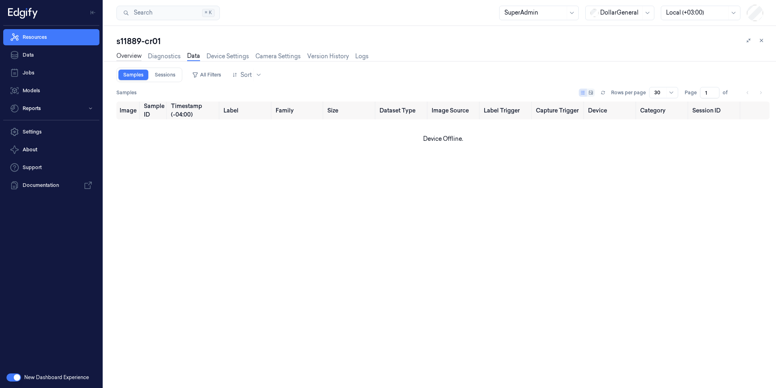
click at [127, 57] on link "Overview" at bounding box center [128, 56] width 25 height 9
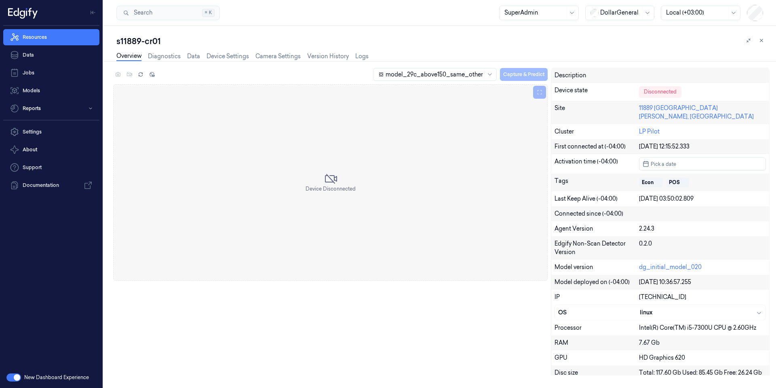
click at [186, 56] on div "Overview Diagnostics Data Device Settings Camera Settings Version History Logs" at bounding box center [242, 56] width 252 height 9
click at [190, 57] on link "Data" at bounding box center [193, 56] width 13 height 9
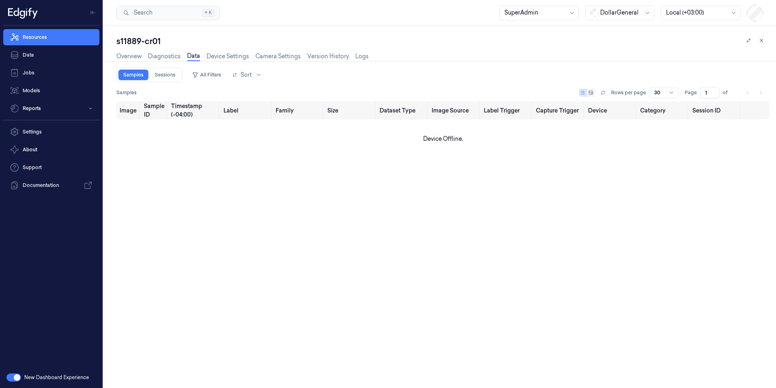
click at [610, 96] on div "Rows per page 30" at bounding box center [628, 92] width 99 height 11
click at [608, 95] on button at bounding box center [603, 93] width 10 height 10
drag, startPoint x: 140, startPoint y: 94, endPoint x: 163, endPoint y: 95, distance: 23.5
click at [163, 95] on div "Samples 9.96 GB Rows per page 30 Page 1 of" at bounding box center [442, 92] width 653 height 11
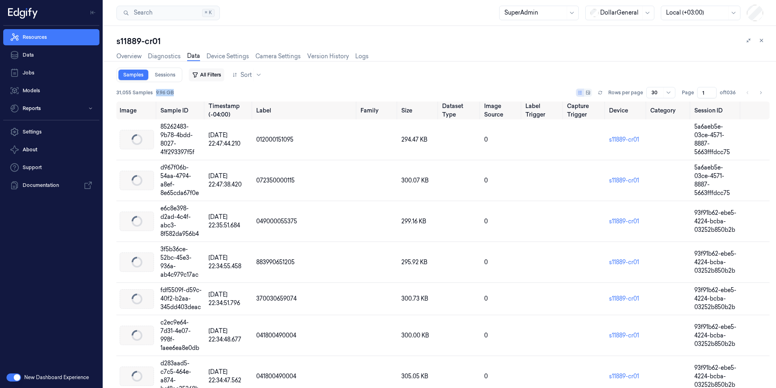
click at [210, 75] on button "All Filters" at bounding box center [207, 74] width 36 height 13
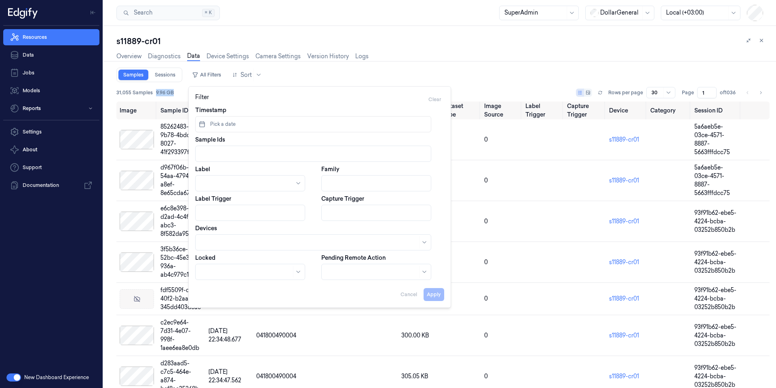
click at [223, 157] on div at bounding box center [314, 154] width 227 height 8
paste input "218"
type input "218"
click at [230, 148] on div at bounding box center [314, 153] width 227 height 11
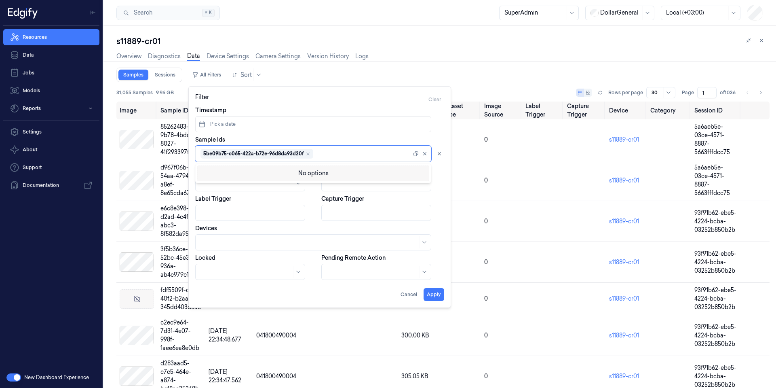
click at [382, 143] on div "Sample Ids option , selected. Use Up and Down to choose options, press Enter to…" at bounding box center [319, 148] width 249 height 26
click at [437, 296] on button "Apply" at bounding box center [434, 294] width 21 height 13
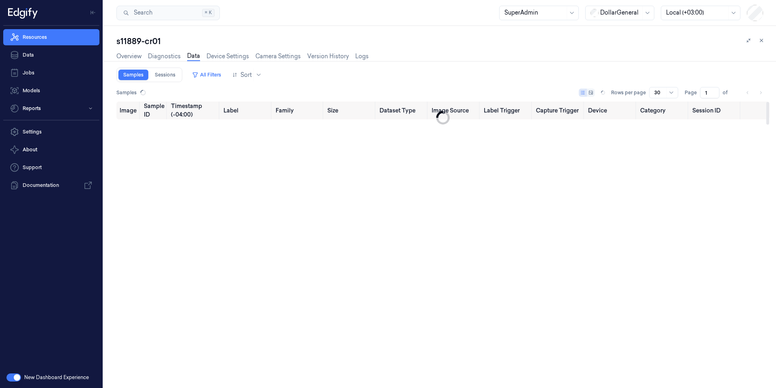
type input "0"
drag, startPoint x: 115, startPoint y: 94, endPoint x: 150, endPoint y: 93, distance: 35.2
click at [150, 93] on div "s11889-cr01 Overview Diagnostics Data Device Settings Camera Settings Version H…" at bounding box center [440, 207] width 673 height 362
click at [152, 40] on div "s11889-cr01" at bounding box center [442, 41] width 653 height 11
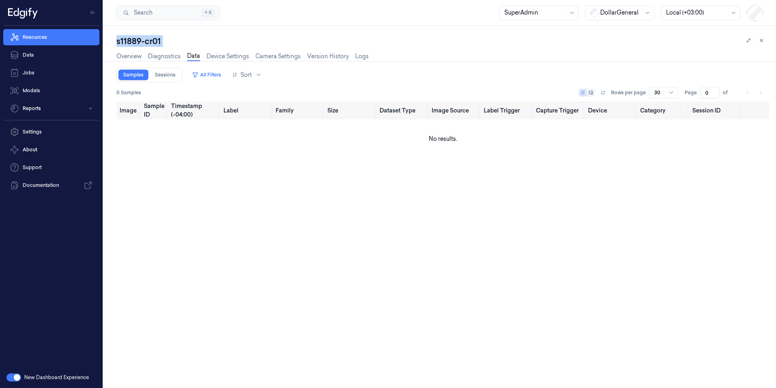
click at [152, 40] on div "s11889-cr01" at bounding box center [442, 41] width 653 height 11
copy div "cr01"
click at [35, 140] on nav "Settings About Support Documentation" at bounding box center [51, 159] width 99 height 70
click at [41, 131] on link "Settings" at bounding box center [51, 132] width 96 height 16
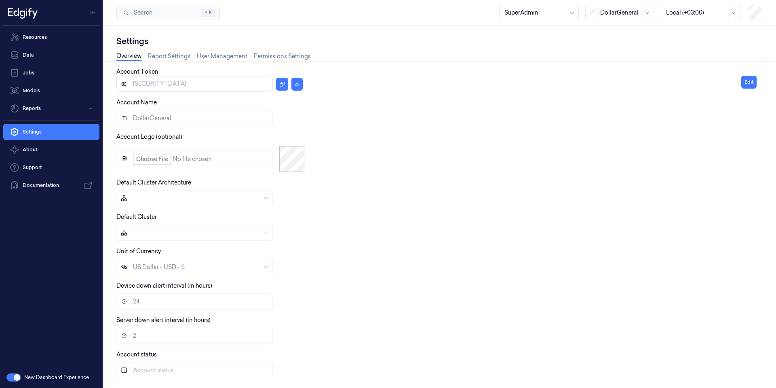
click at [15, 377] on button "button" at bounding box center [13, 377] width 15 height 8
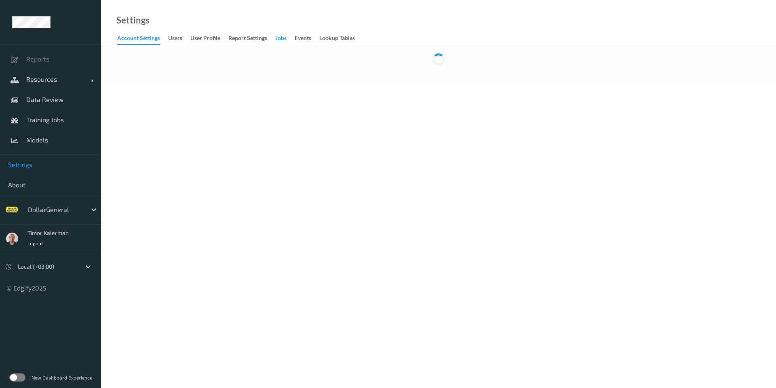
click at [282, 38] on div "Jobs" at bounding box center [280, 39] width 11 height 10
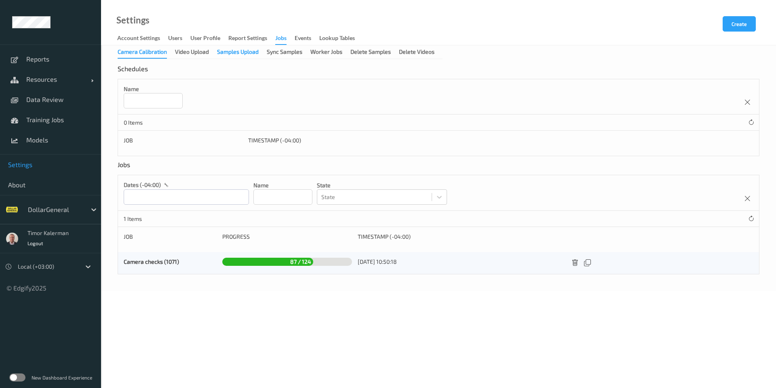
click at [228, 53] on div "Samples Upload" at bounding box center [238, 53] width 42 height 10
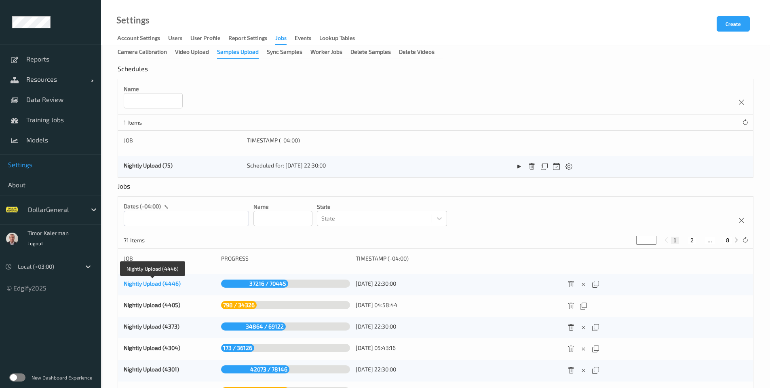
click at [168, 284] on link "Nightly Upload (4446)" at bounding box center [152, 283] width 57 height 7
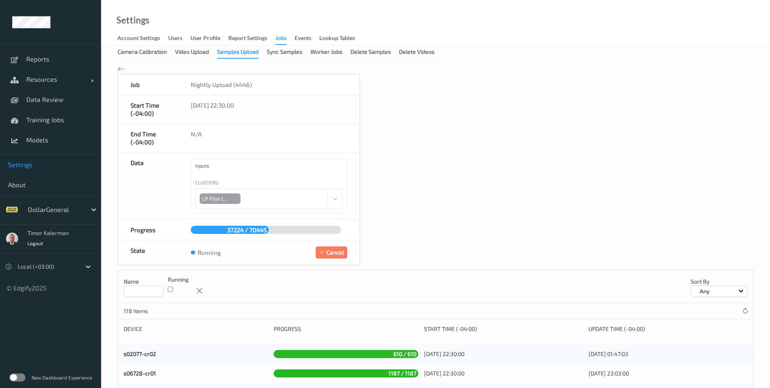
click at [143, 288] on input at bounding box center [144, 290] width 40 height 11
paste input "**********"
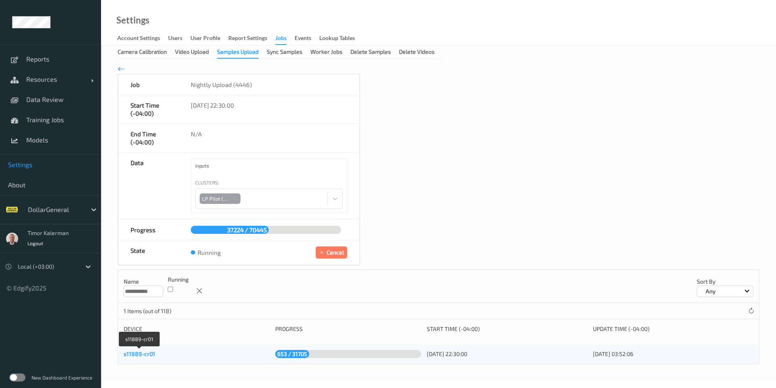
type input "**********"
click at [150, 357] on link "s11889-cr01" at bounding box center [140, 353] width 32 height 7
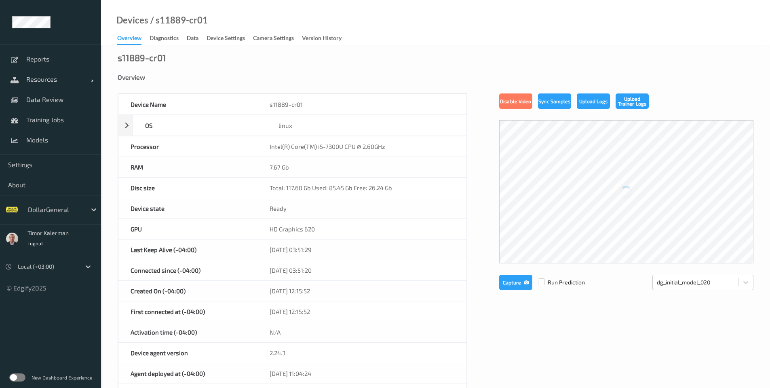
drag, startPoint x: 380, startPoint y: 145, endPoint x: 372, endPoint y: 56, distance: 89.4
click at [372, 56] on div "s11889-cr01 Overview Device Name s11889-cr01 OS linux Platform debian Platform …" at bounding box center [435, 363] width 669 height 637
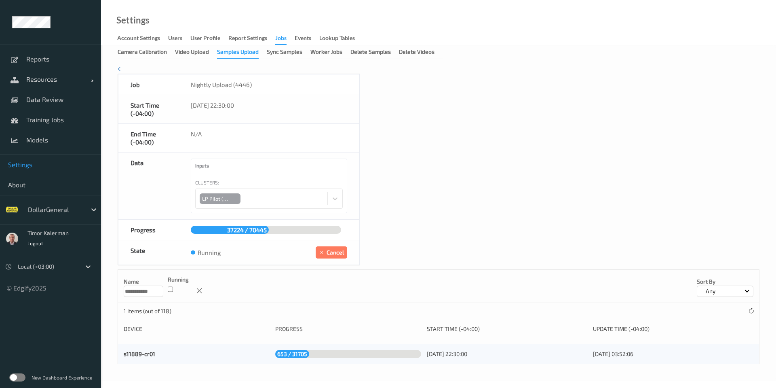
click at [156, 292] on input "**********" at bounding box center [144, 290] width 40 height 11
click at [752, 313] on icon at bounding box center [751, 311] width 6 height 6
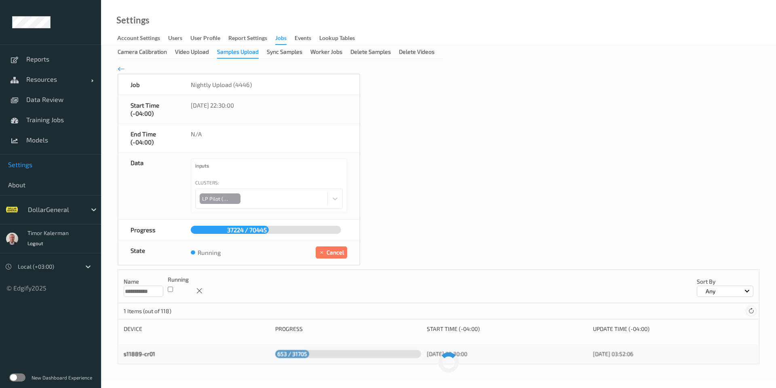
click at [752, 313] on icon at bounding box center [751, 311] width 6 height 6
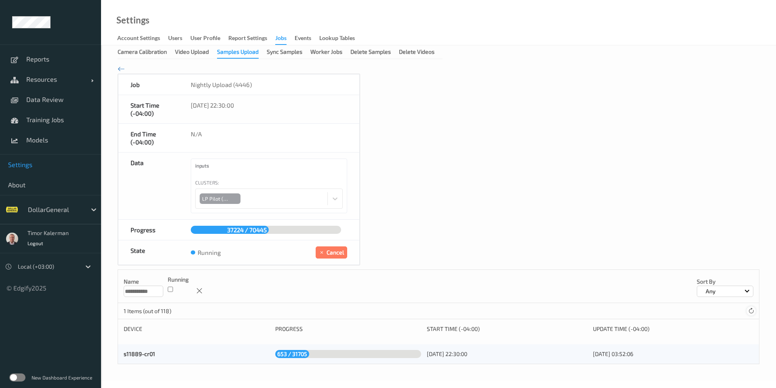
click at [752, 313] on icon at bounding box center [751, 311] width 6 height 6
click at [140, 355] on link "s11889-cr01" at bounding box center [140, 353] width 32 height 7
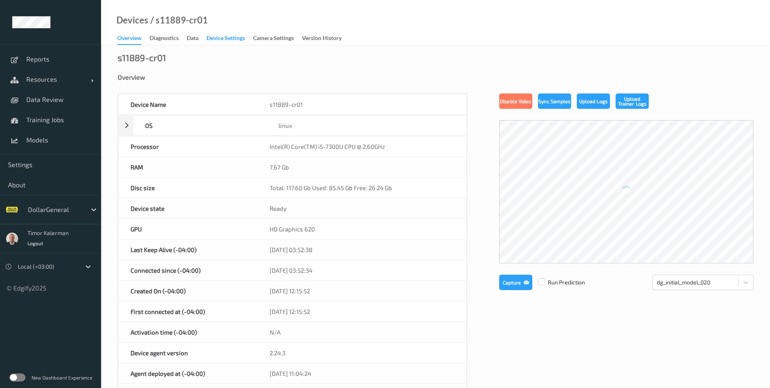
click at [236, 44] on div "Overview Diagnostics Data Device Settings Camera Settings Version History" at bounding box center [233, 39] width 232 height 12
click at [236, 40] on div "Device Settings" at bounding box center [226, 39] width 38 height 10
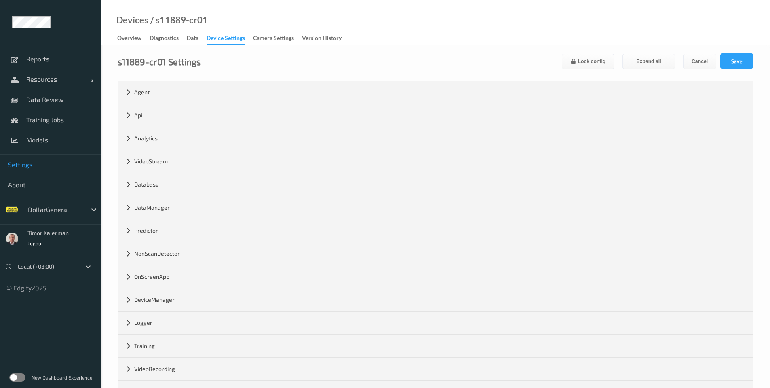
click at [30, 163] on span "Settings" at bounding box center [50, 165] width 85 height 8
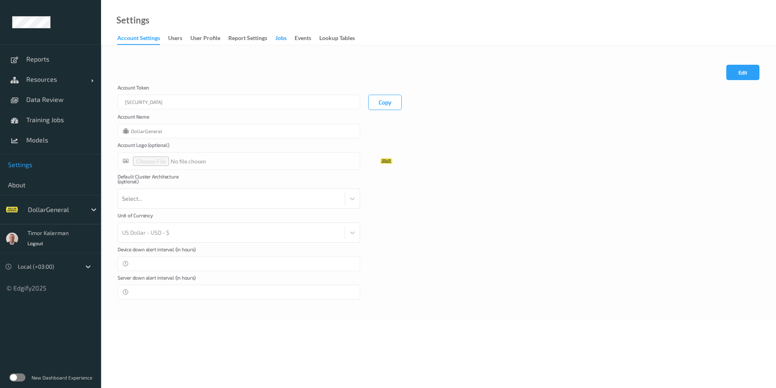
click at [285, 37] on div "Jobs" at bounding box center [280, 39] width 11 height 10
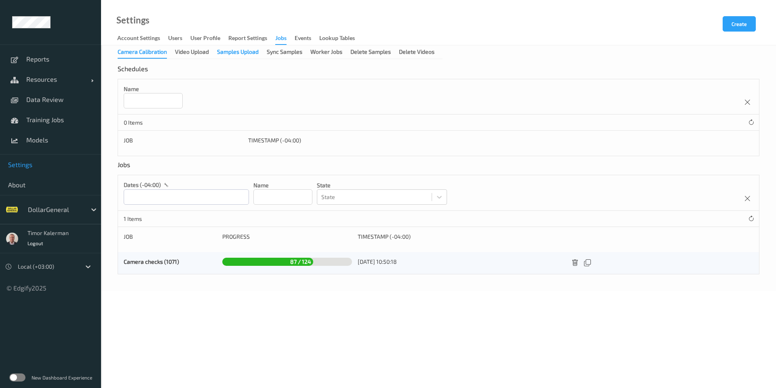
click at [239, 50] on div "Samples Upload" at bounding box center [238, 53] width 42 height 10
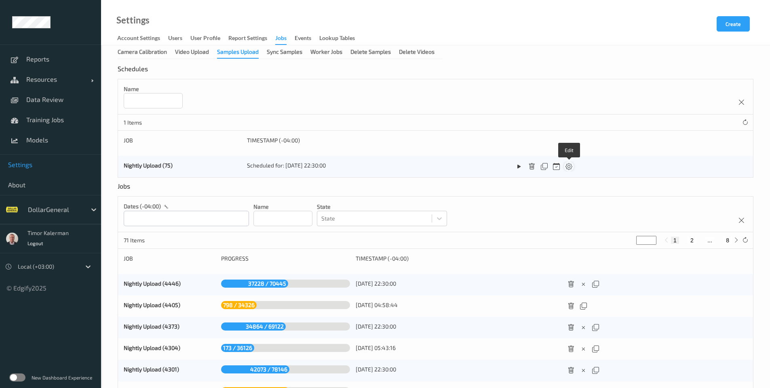
click at [566, 166] on icon at bounding box center [569, 166] width 7 height 7
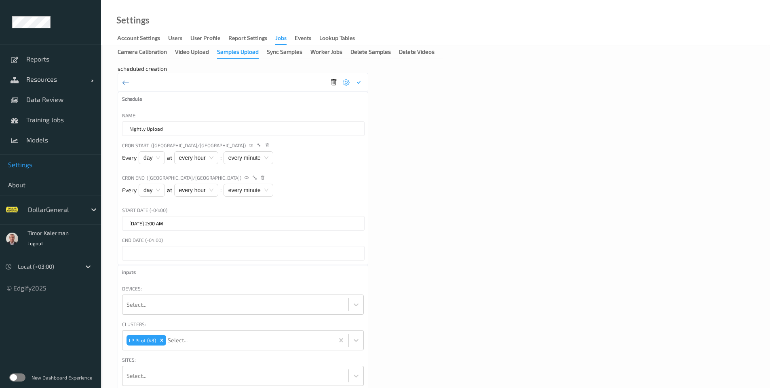
type input "Nightly Upload"
type input "[DATE] 2:00 AM"
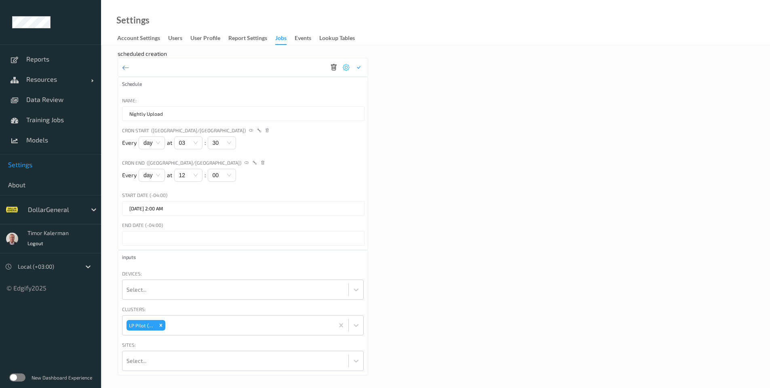
scroll to position [23, 0]
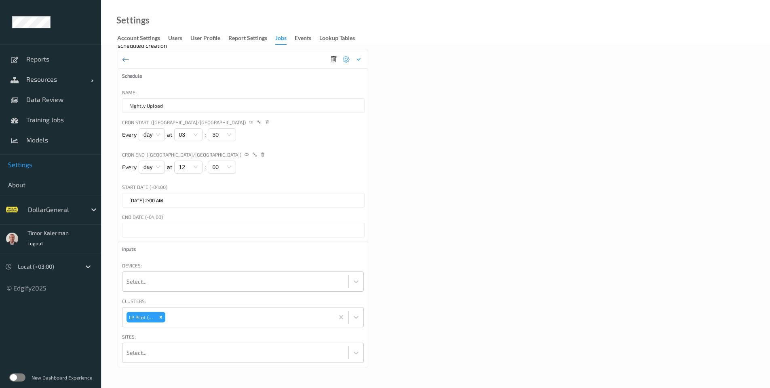
click at [127, 60] on icon at bounding box center [125, 59] width 7 height 9
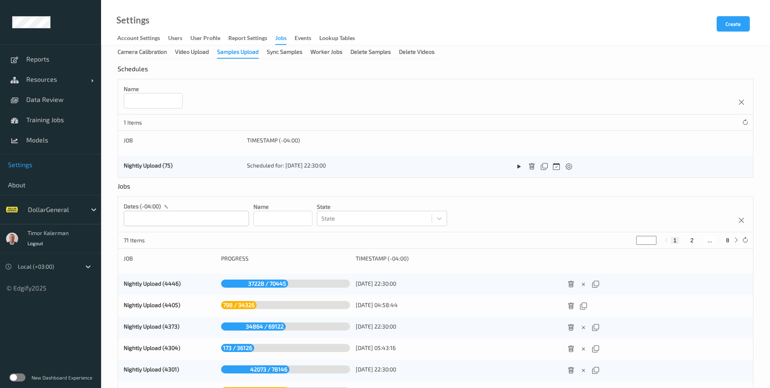
drag, startPoint x: 265, startPoint y: 70, endPoint x: 528, endPoint y: 56, distance: 263.2
click at [528, 56] on div "Camera Calibration Video Upload Samples Upload Sync Samples Worker Jobs Delete …" at bounding box center [435, 275] width 669 height 460
click at [47, 98] on span "Data Review" at bounding box center [59, 99] width 67 height 8
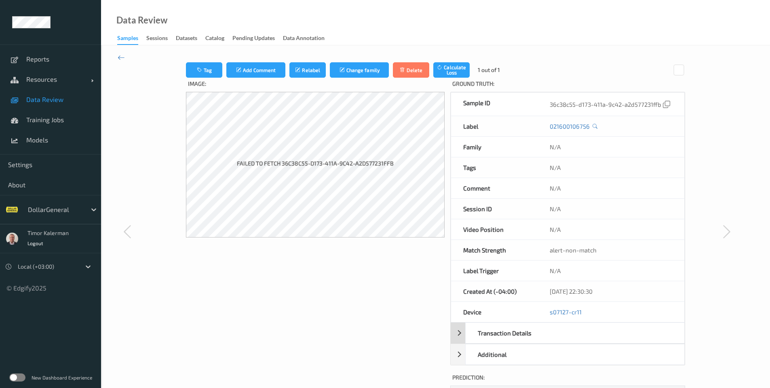
click at [502, 323] on div "Transaction Details" at bounding box center [506, 333] width 81 height 20
click at [121, 57] on icon at bounding box center [121, 57] width 7 height 9
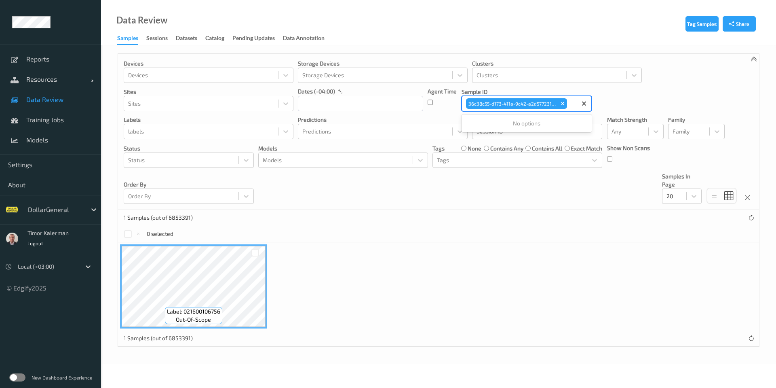
click at [570, 104] on input "text" at bounding box center [569, 103] width 1 height 8
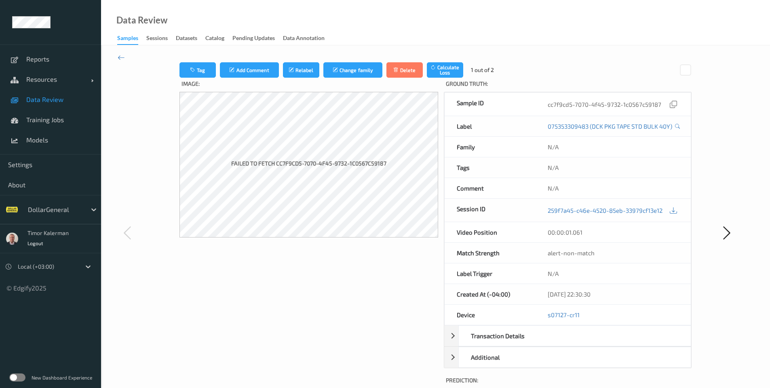
scroll to position [32, 0]
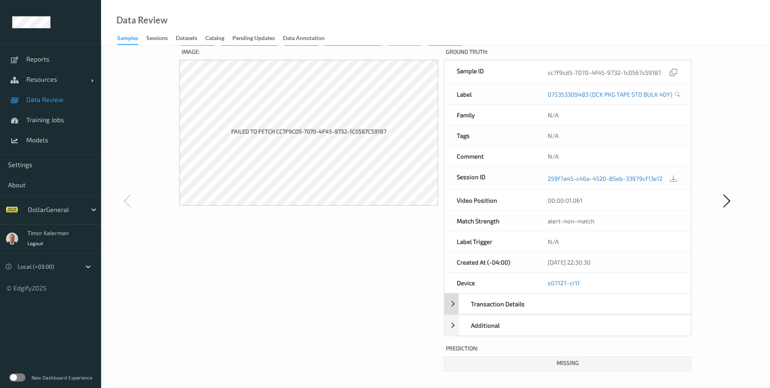
click at [459, 306] on div "Transaction Details" at bounding box center [502, 304] width 86 height 20
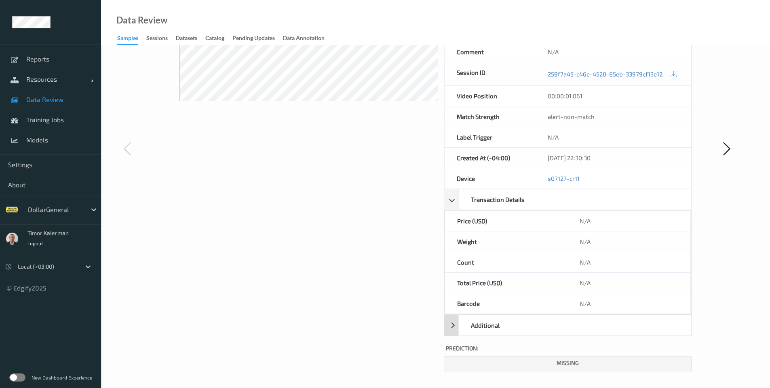
click at [451, 328] on div "Additional" at bounding box center [567, 325] width 247 height 21
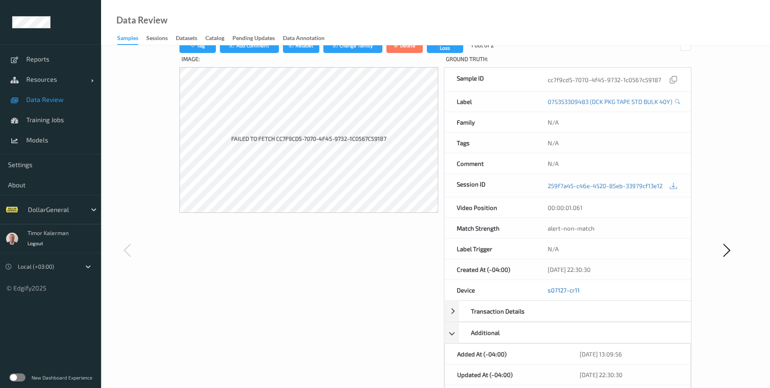
scroll to position [49, 0]
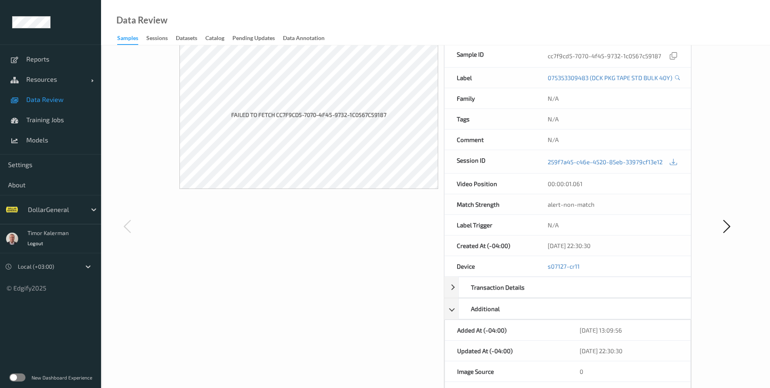
click at [39, 100] on span "Data Review" at bounding box center [59, 99] width 67 height 8
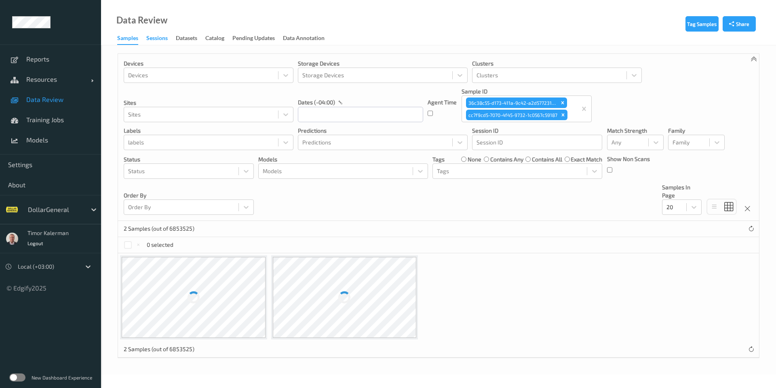
click at [157, 40] on div "Sessions" at bounding box center [156, 39] width 21 height 10
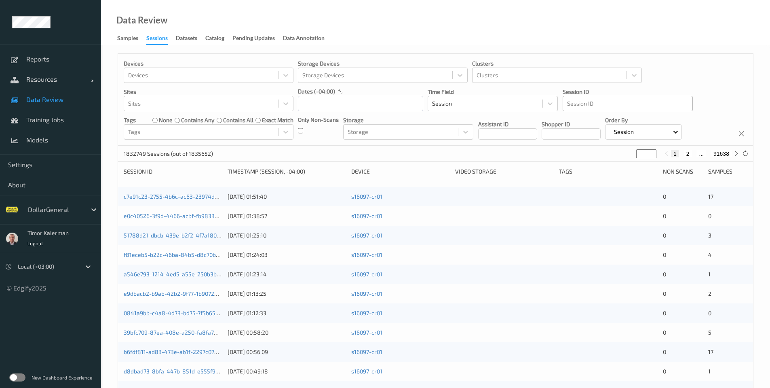
click at [596, 100] on div at bounding box center [627, 104] width 121 height 10
